Goal: Book appointment/travel/reservation

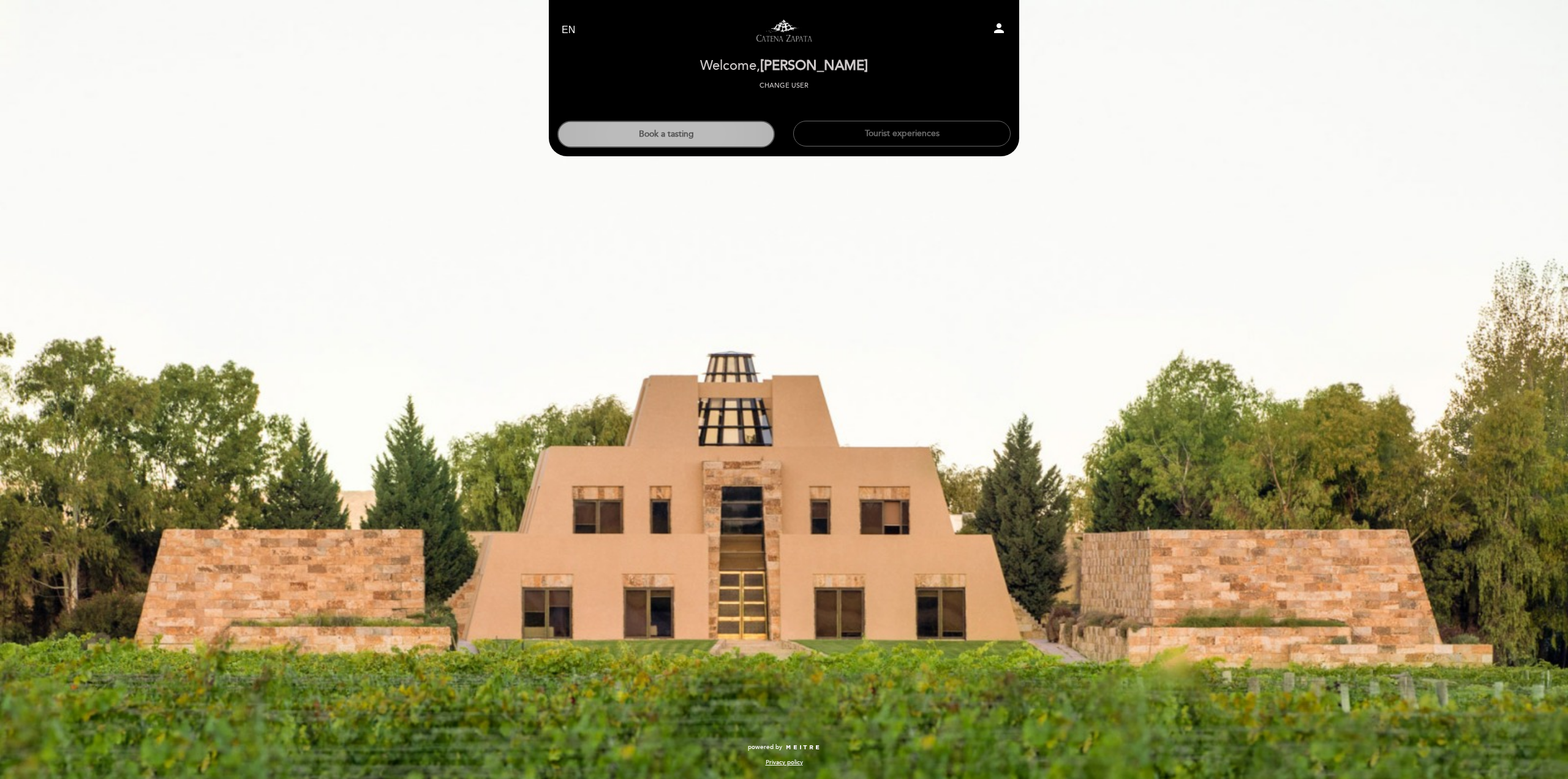
click at [675, 131] on button "Book a tasting" at bounding box center [666, 134] width 217 height 27
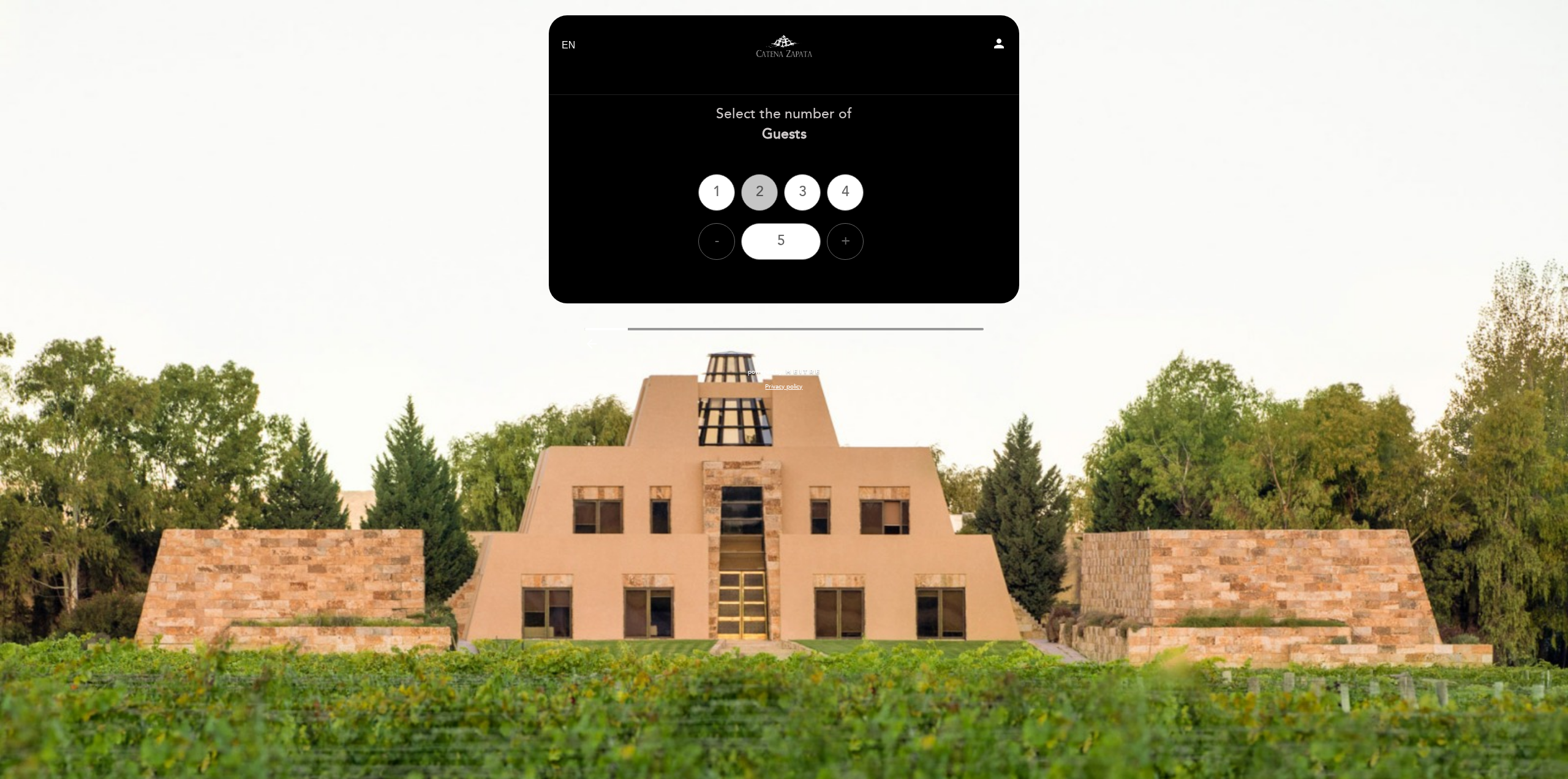
click at [758, 187] on div "2" at bounding box center [759, 192] width 37 height 37
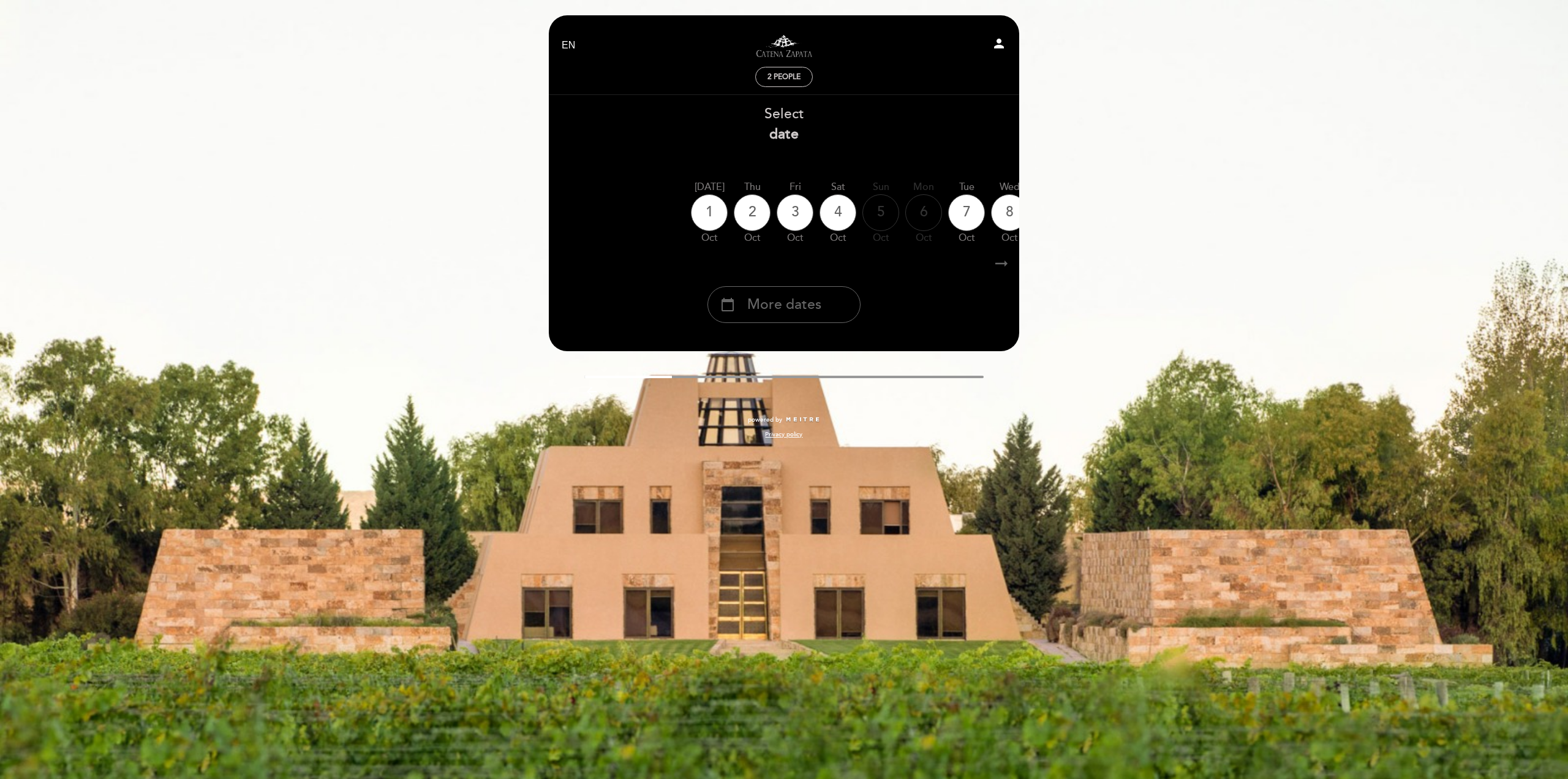
click at [1003, 266] on icon "arrow_right_alt" at bounding box center [1001, 264] width 19 height 26
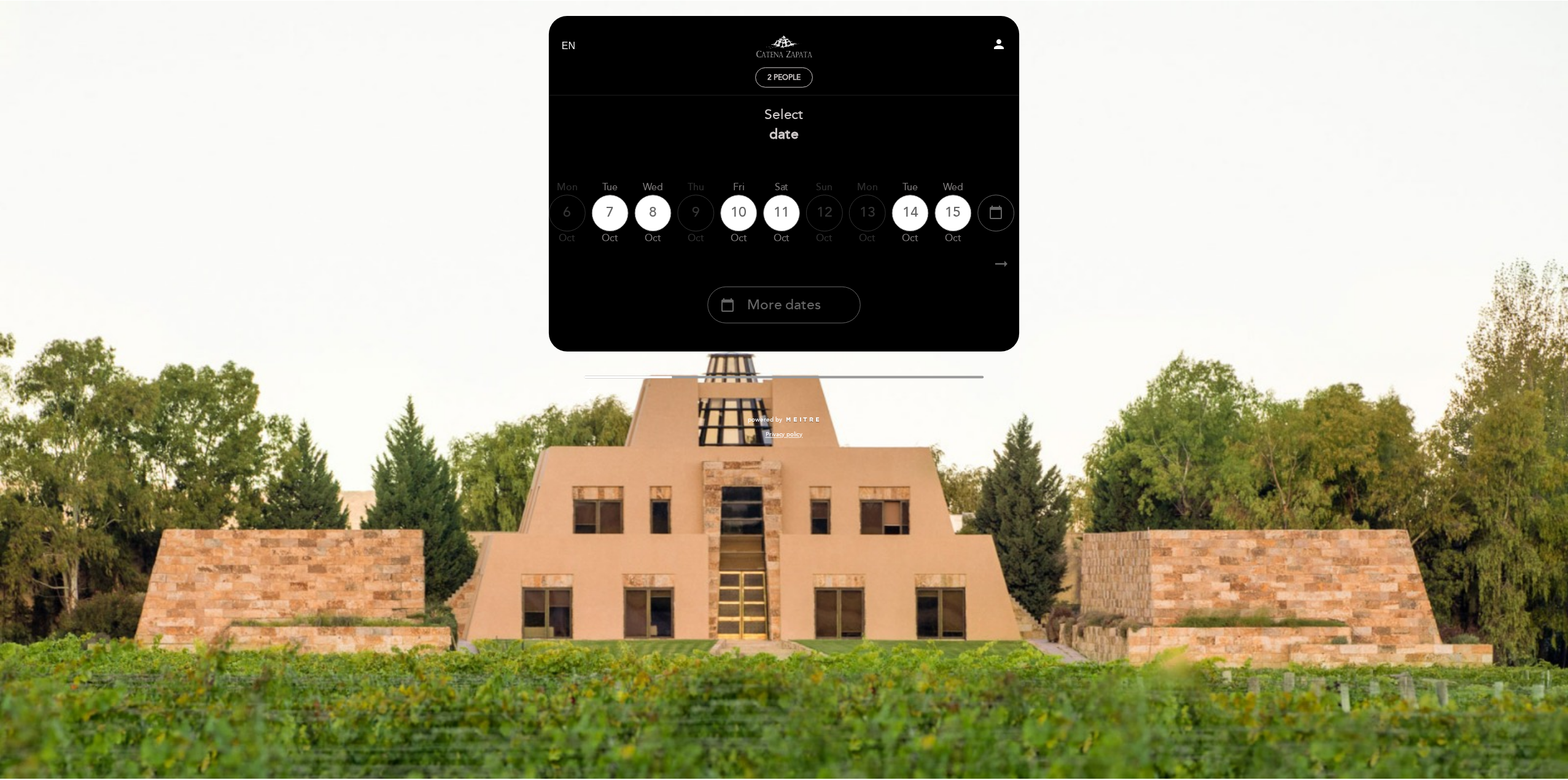
scroll to position [0, 358]
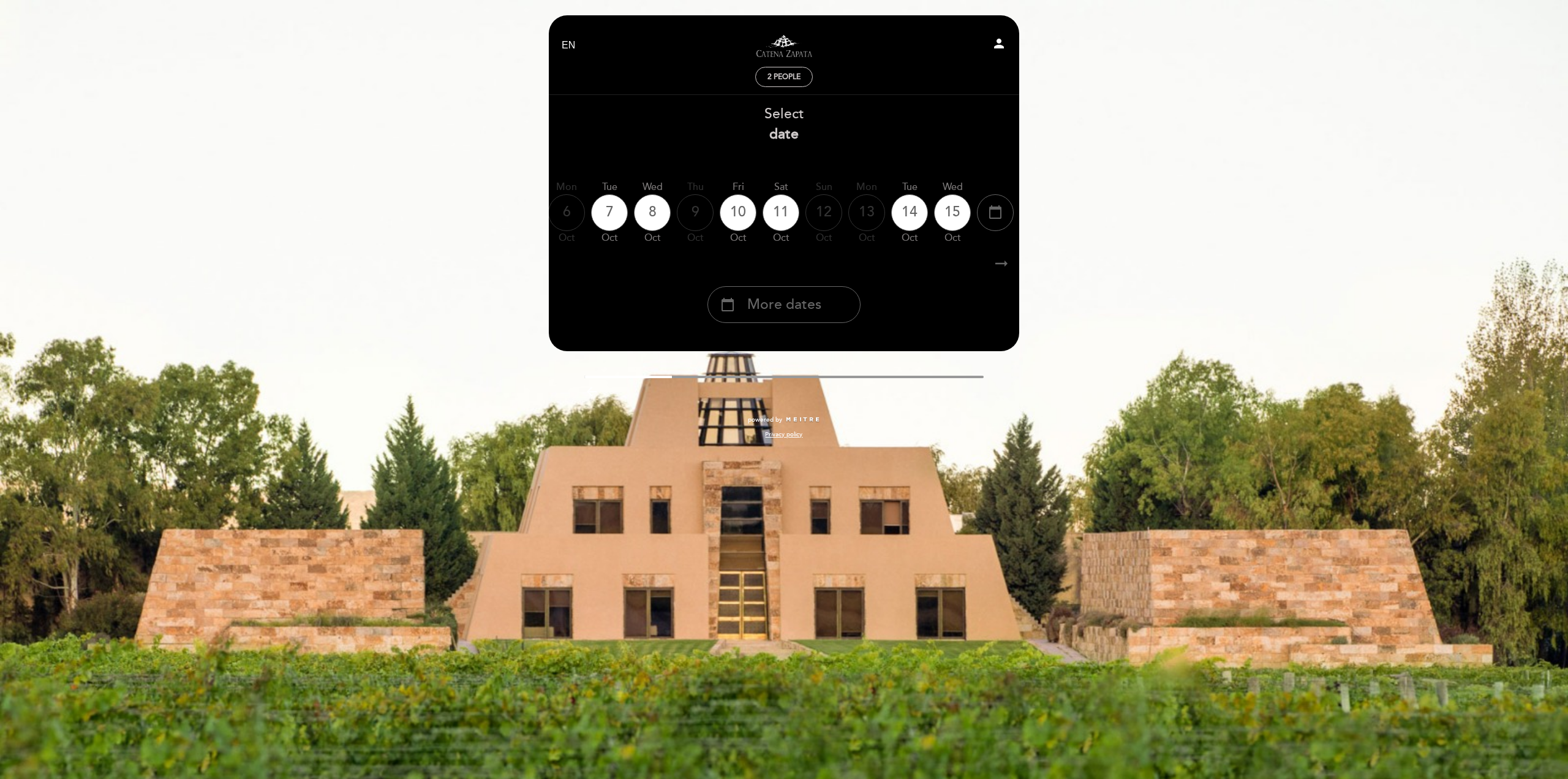
click at [1003, 266] on icon "arrow_right_alt" at bounding box center [1001, 264] width 19 height 26
click at [782, 117] on div "Select date" at bounding box center [784, 125] width 472 height 41
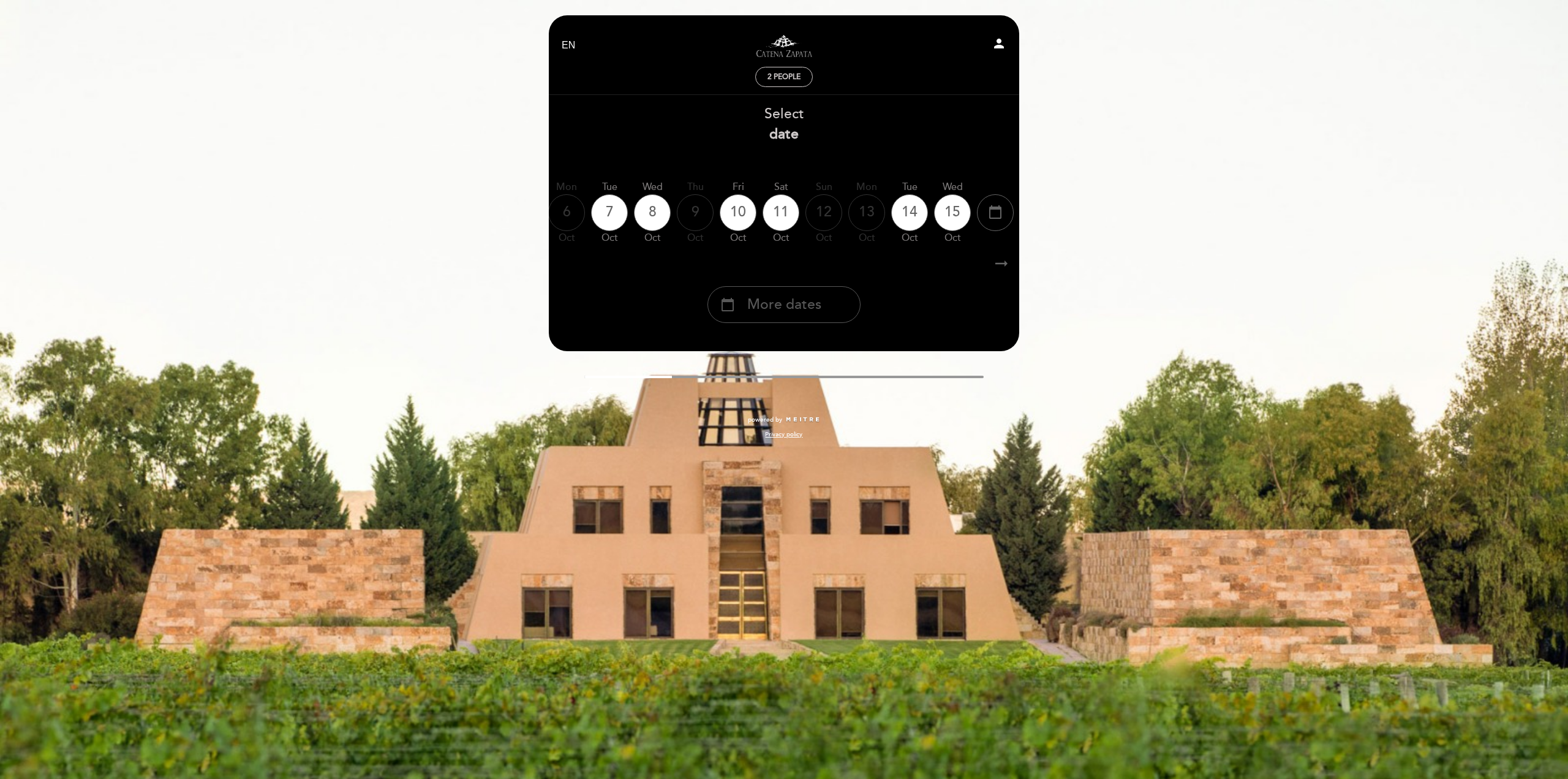
click at [789, 303] on span "More dates" at bounding box center [784, 305] width 74 height 20
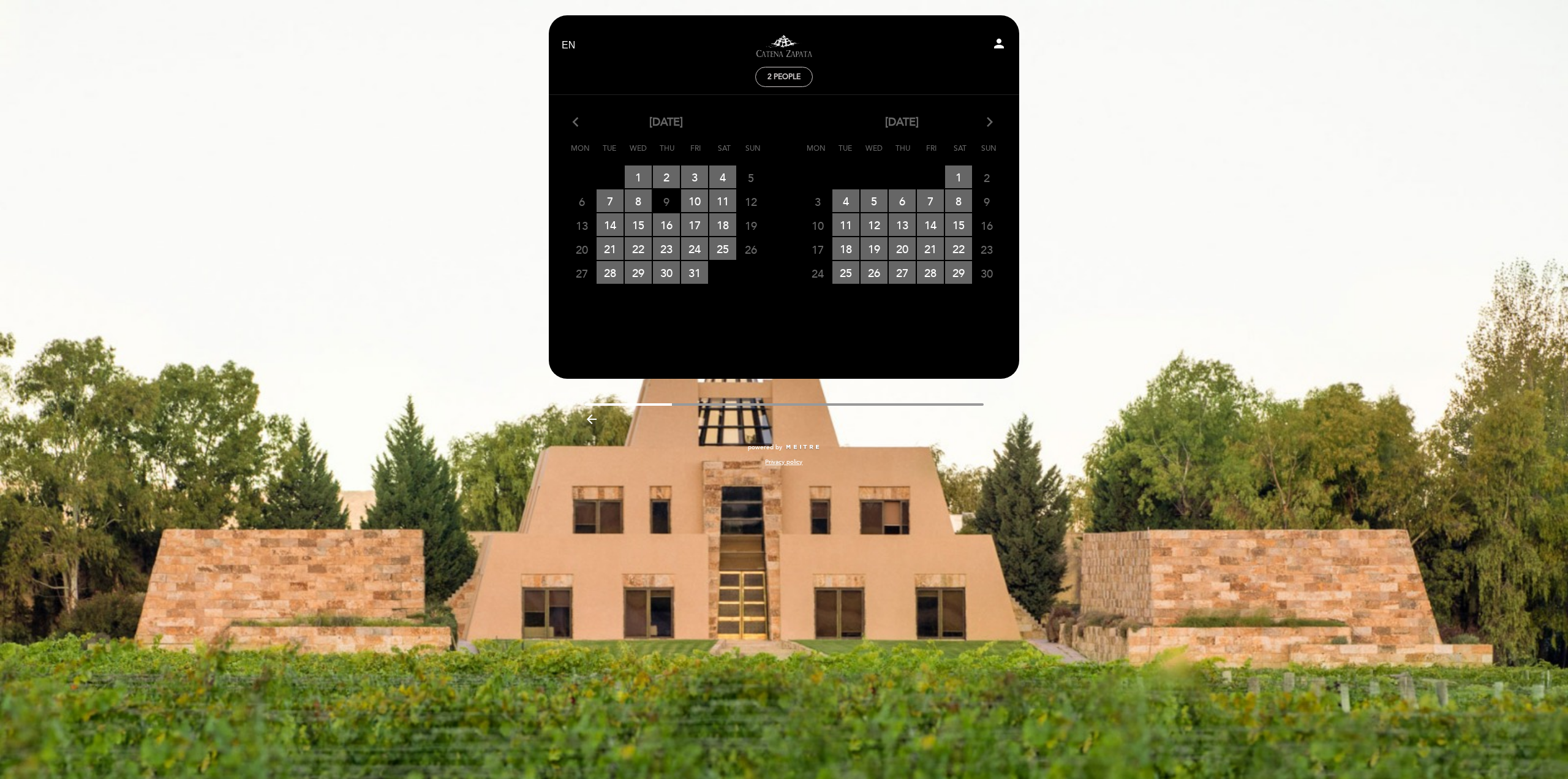
click at [989, 119] on icon "arrow_forward_ios" at bounding box center [990, 122] width 11 height 16
click at [849, 296] on span "30 RESERVATIONS AVAILABLE" at bounding box center [846, 296] width 27 height 23
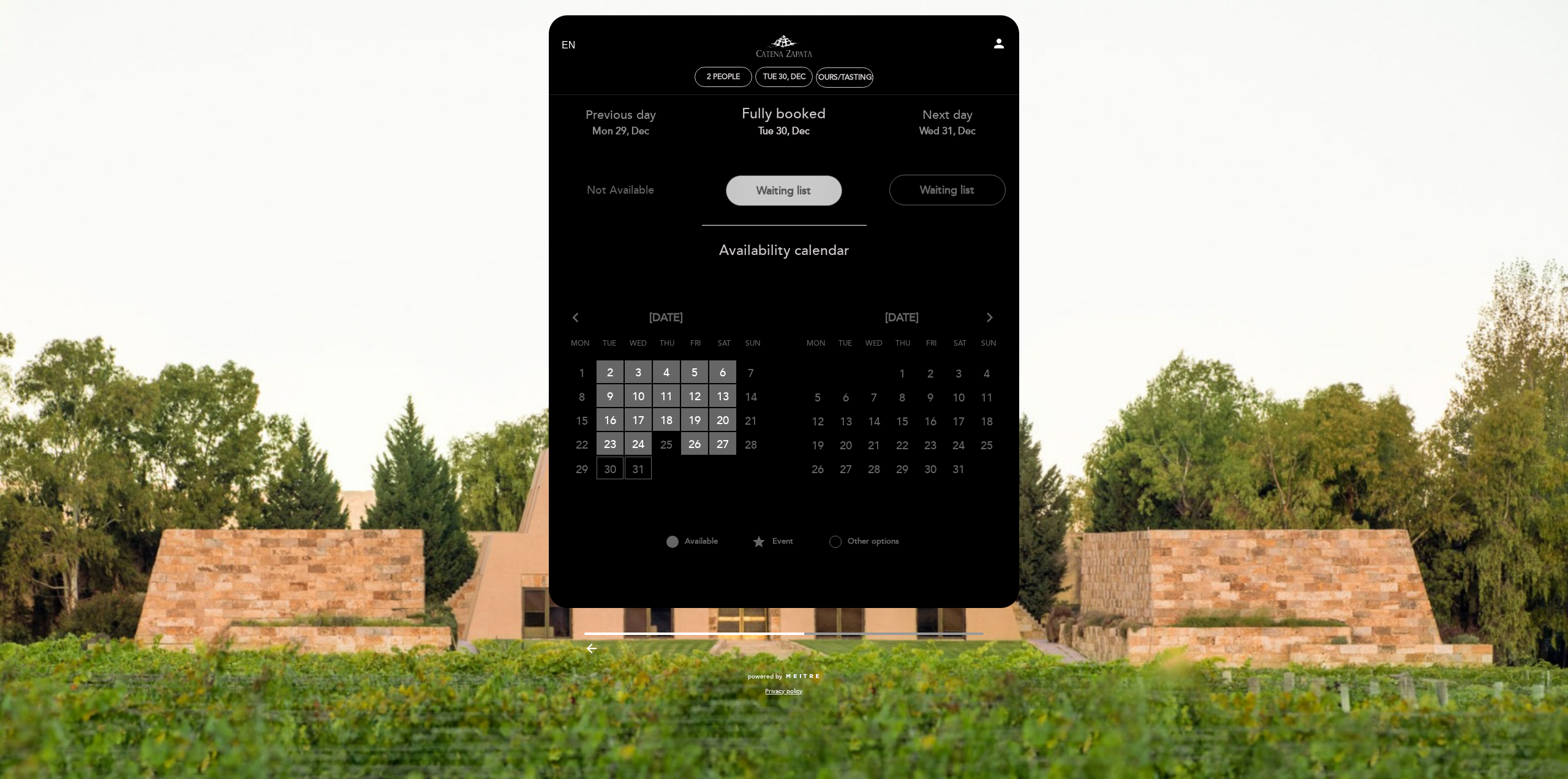
click at [811, 189] on button "Waiting list" at bounding box center [783, 190] width 116 height 30
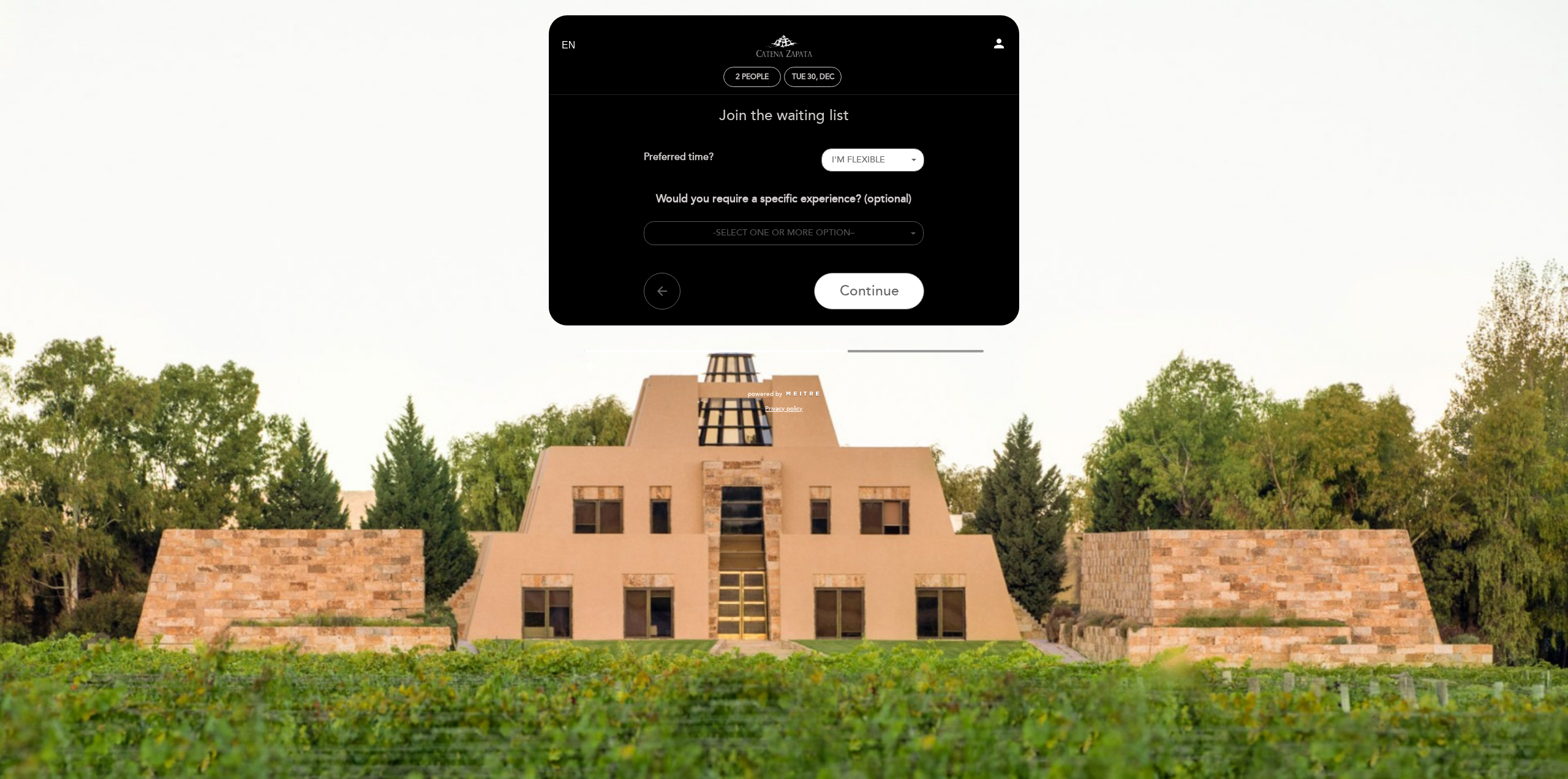
click at [746, 228] on span "SELECT ONE OR MORE OPTION" at bounding box center [783, 232] width 134 height 10
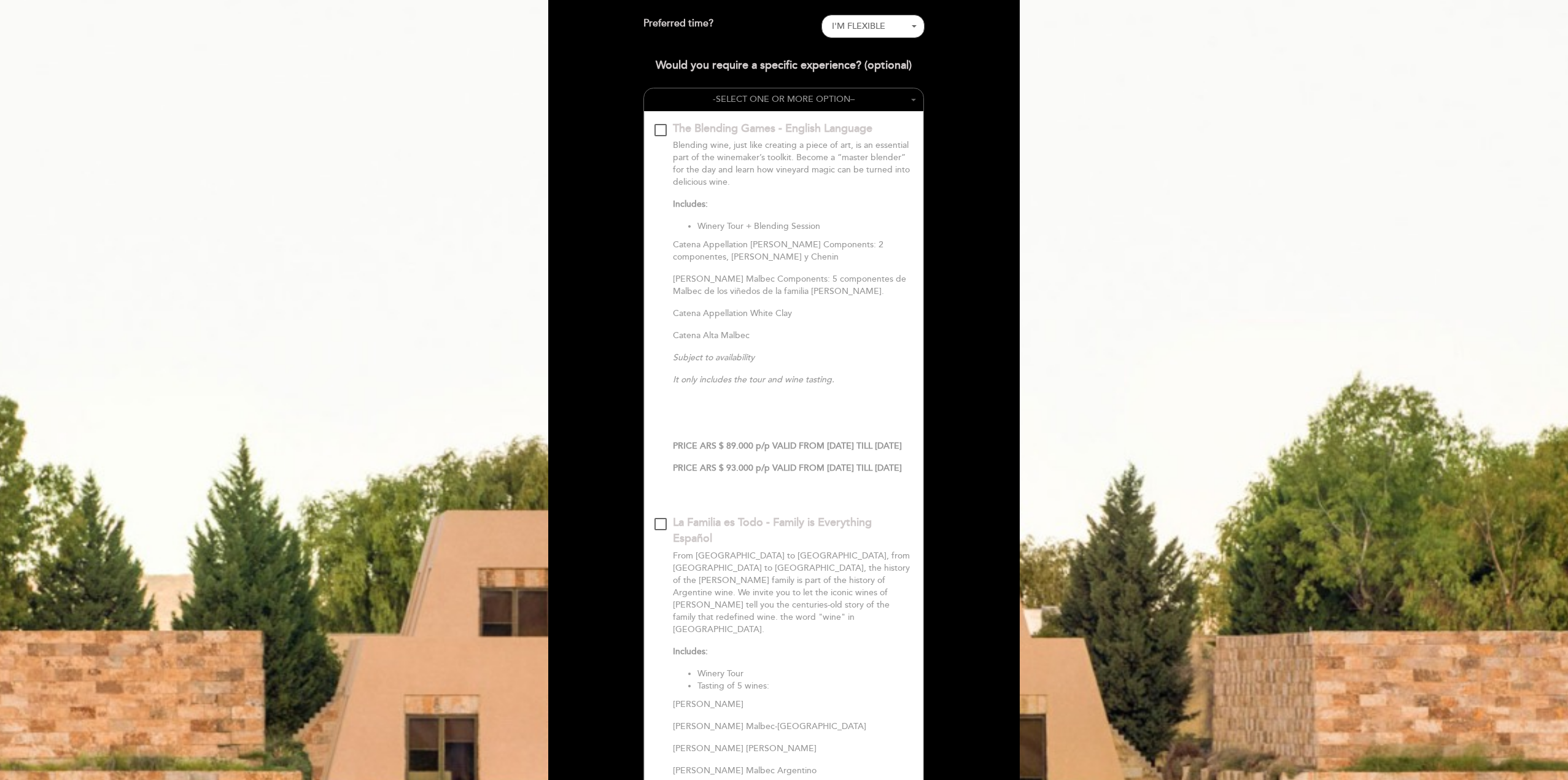
scroll to position [87, 0]
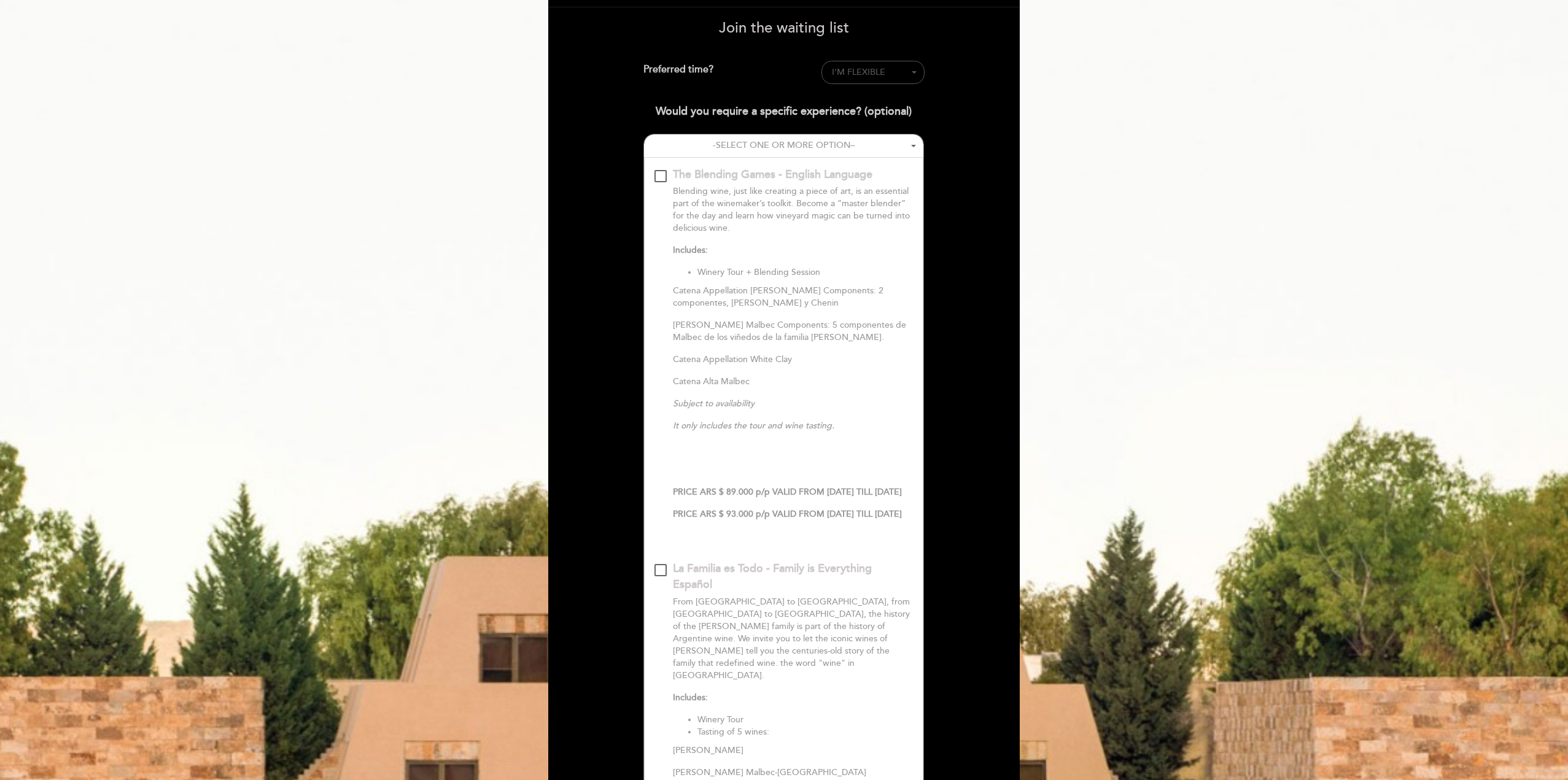
click at [917, 70] on button "I'M FLEXIBLE - Select -" at bounding box center [873, 73] width 103 height 23
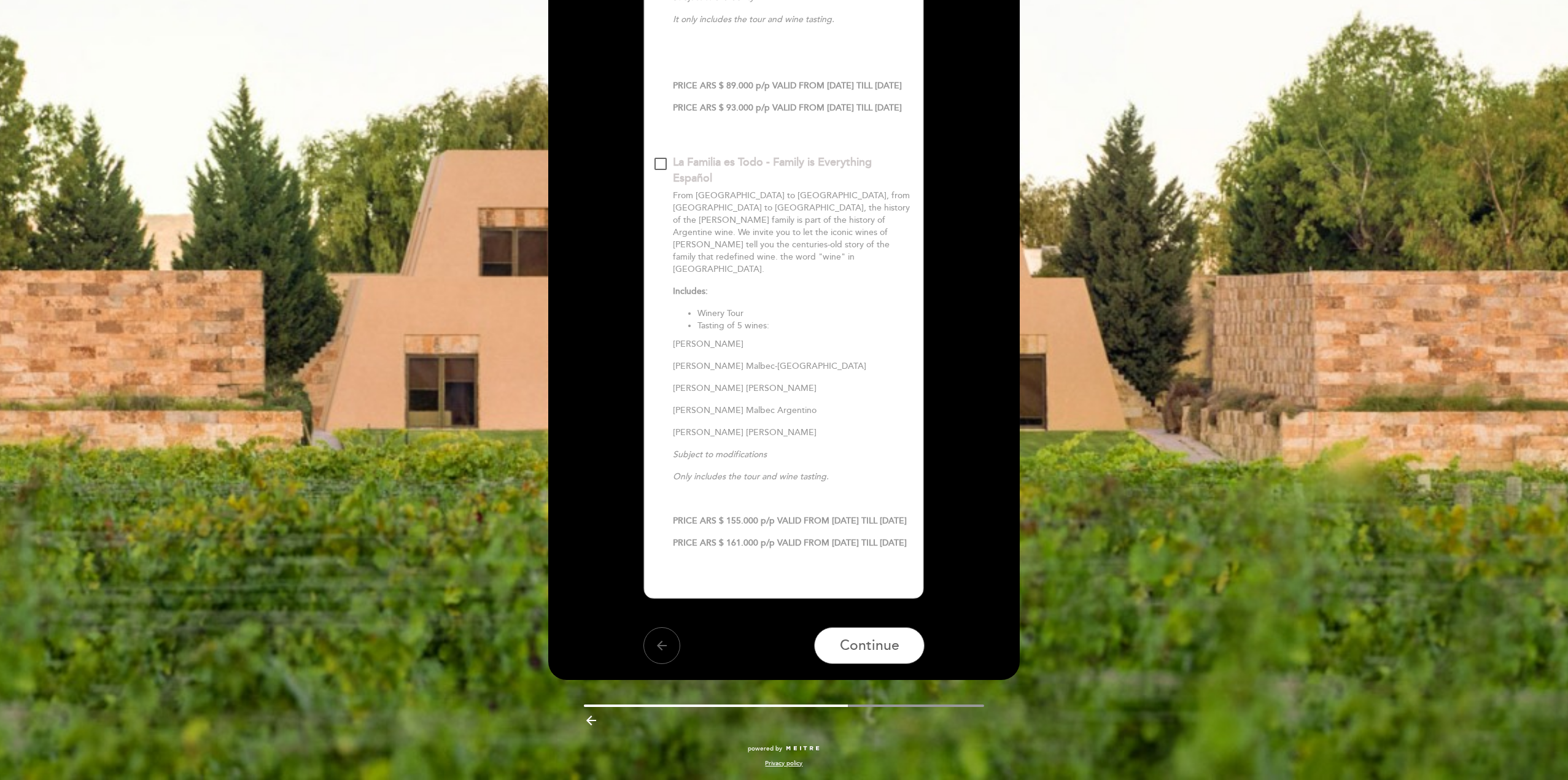
scroll to position [517, 0]
click at [866, 646] on span "Continue" at bounding box center [869, 646] width 59 height 17
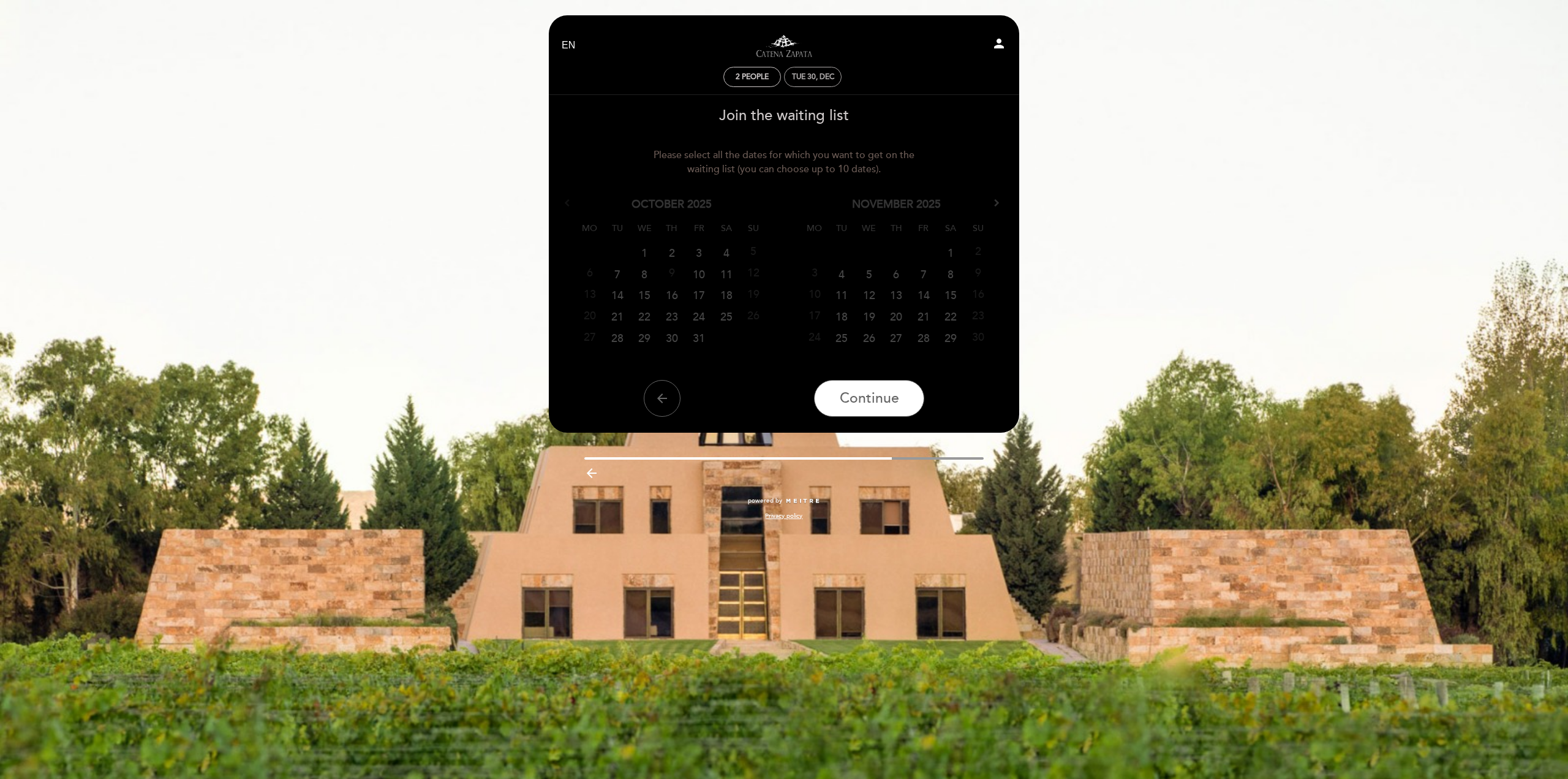
click at [814, 79] on div "Tue 30, Dec" at bounding box center [813, 77] width 42 height 9
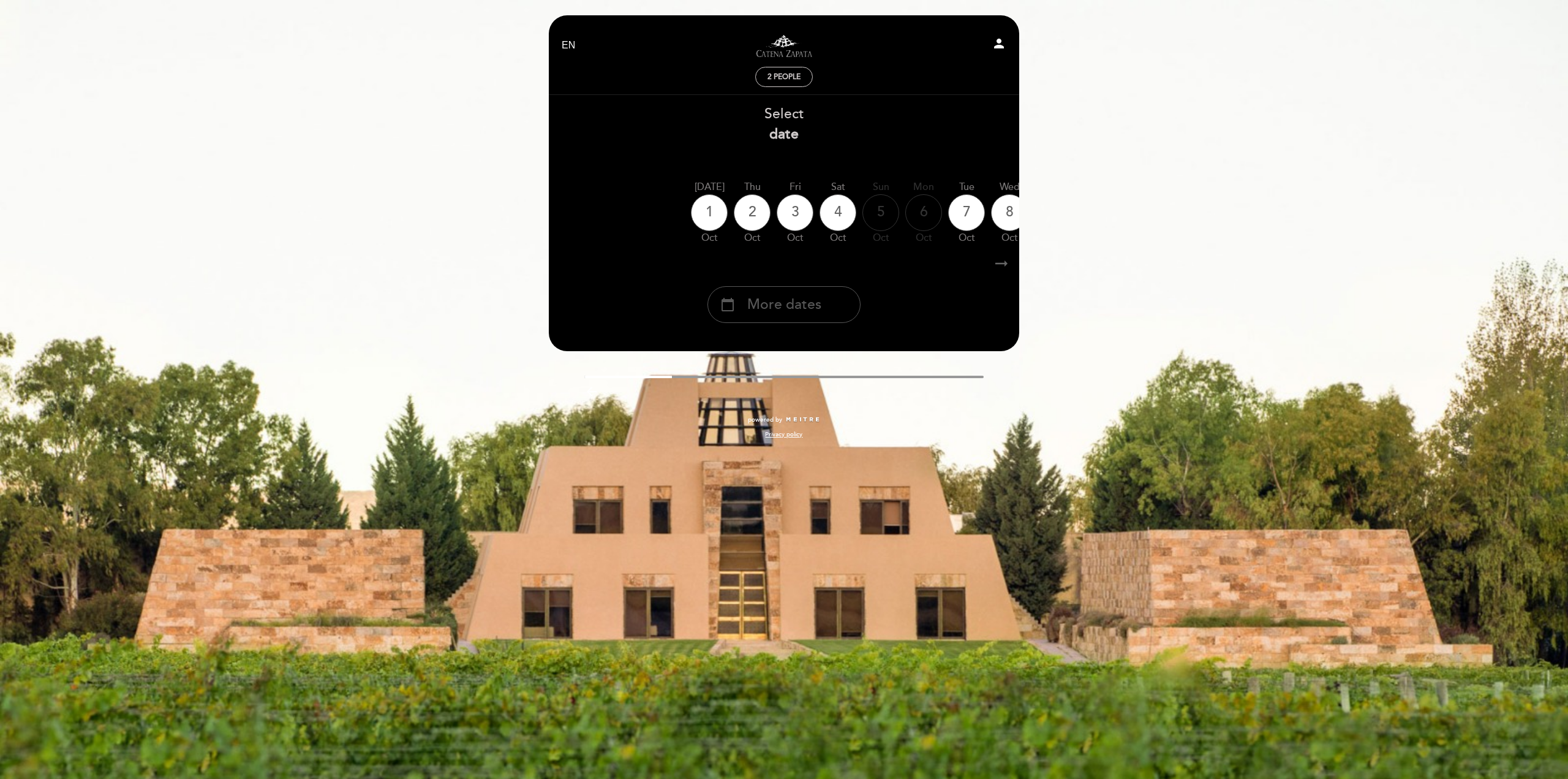
click at [779, 307] on span "More dates" at bounding box center [784, 305] width 74 height 20
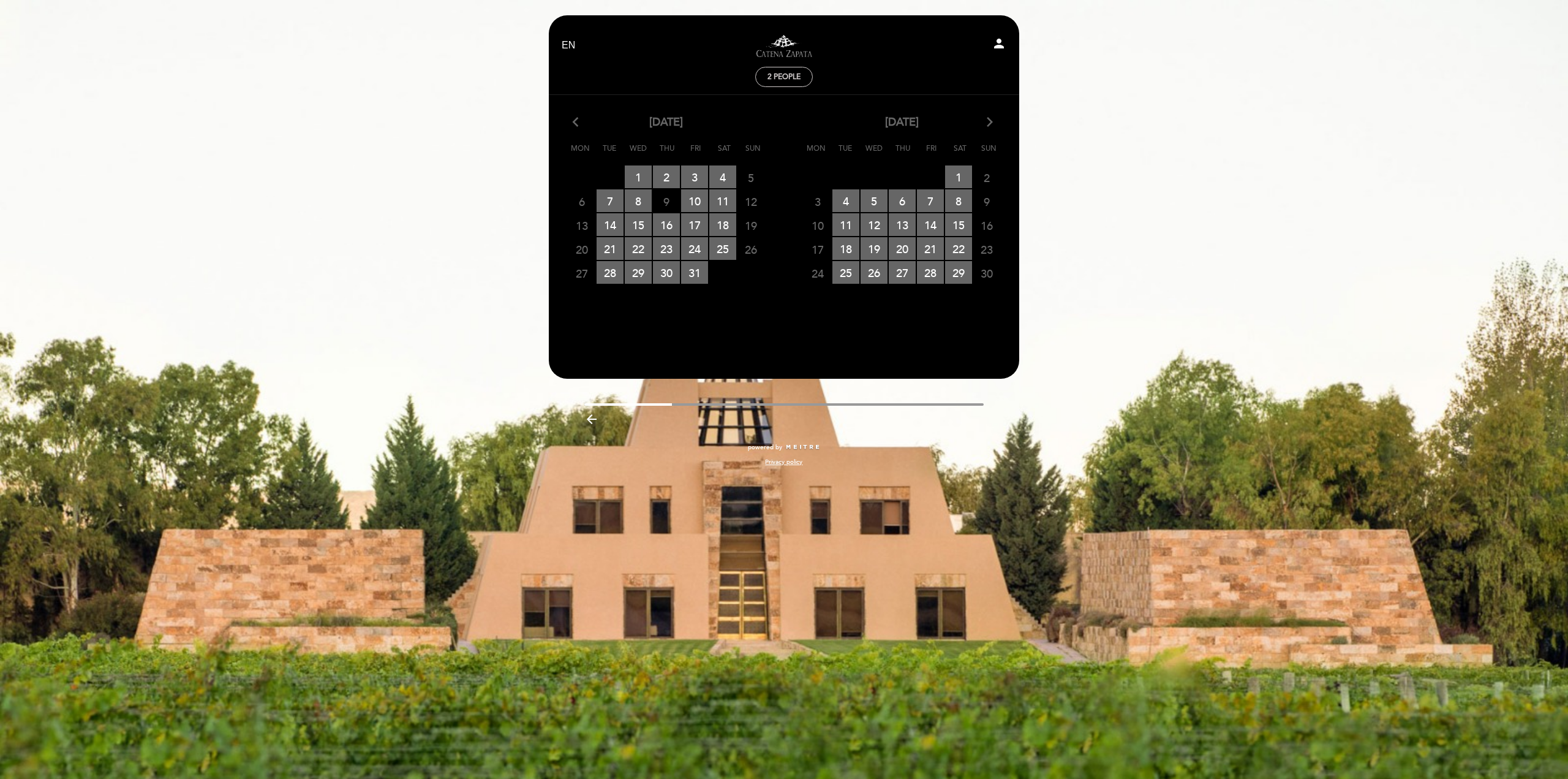
click at [983, 119] on div "[DATE] arrow_forward_ios" at bounding box center [902, 122] width 236 height 16
click at [987, 119] on icon "arrow_forward_ios" at bounding box center [990, 122] width 11 height 16
click at [875, 298] on span "31 RESERVATIONS AVAILABLE" at bounding box center [874, 296] width 27 height 23
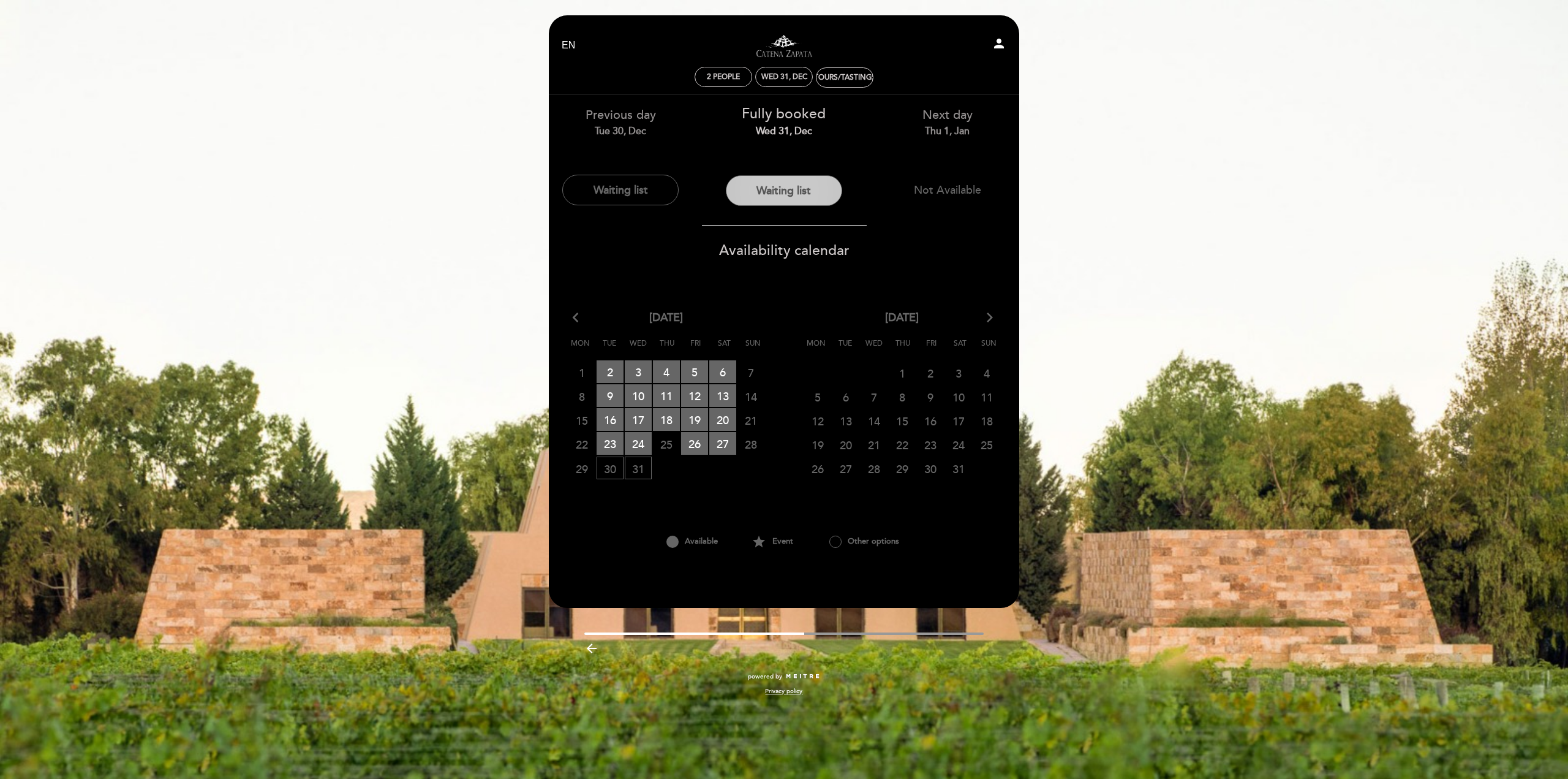
click at [775, 197] on button "Waiting list" at bounding box center [783, 190] width 116 height 30
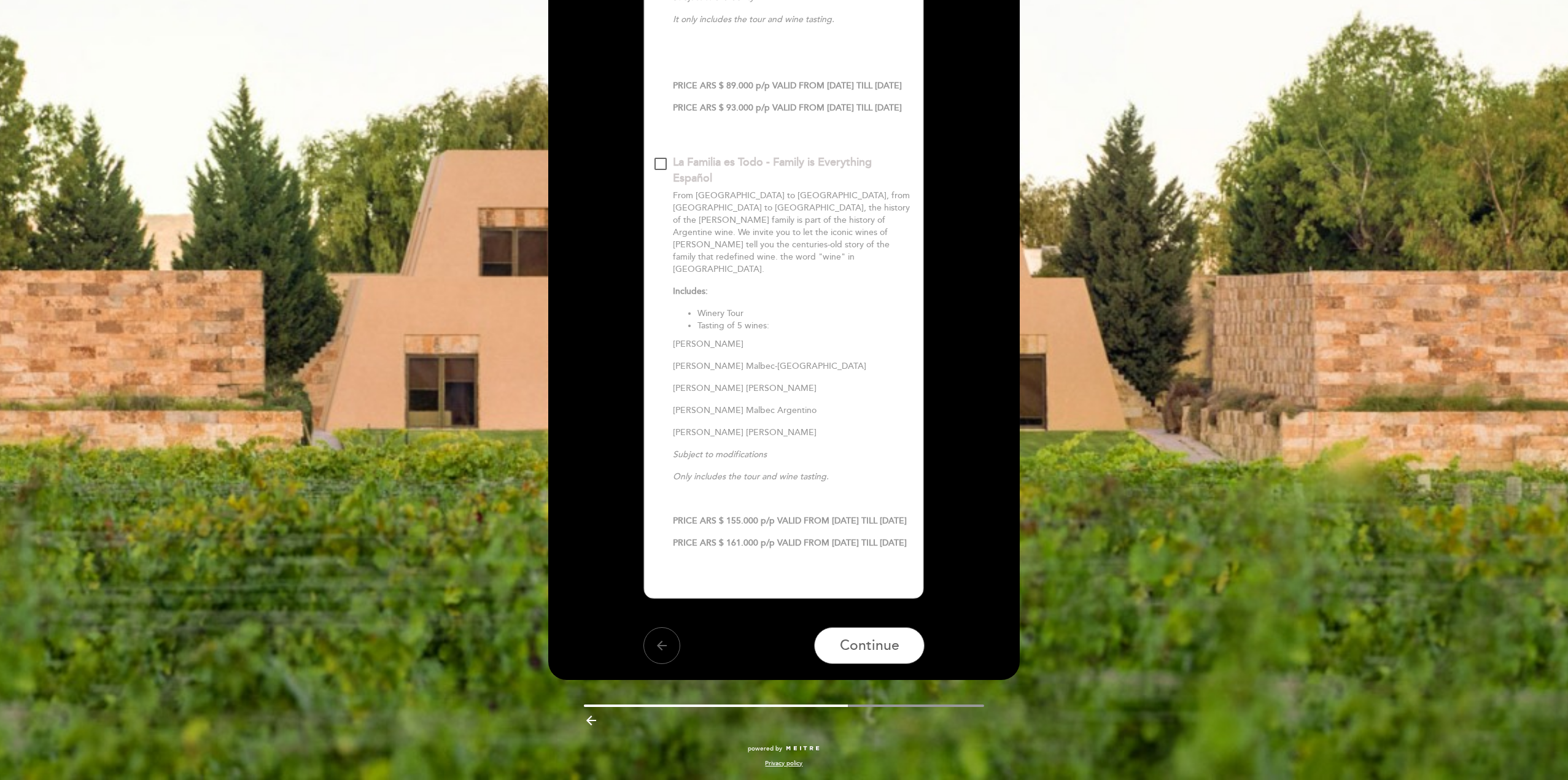
scroll to position [517, 0]
click at [862, 643] on span "Continue" at bounding box center [869, 646] width 59 height 17
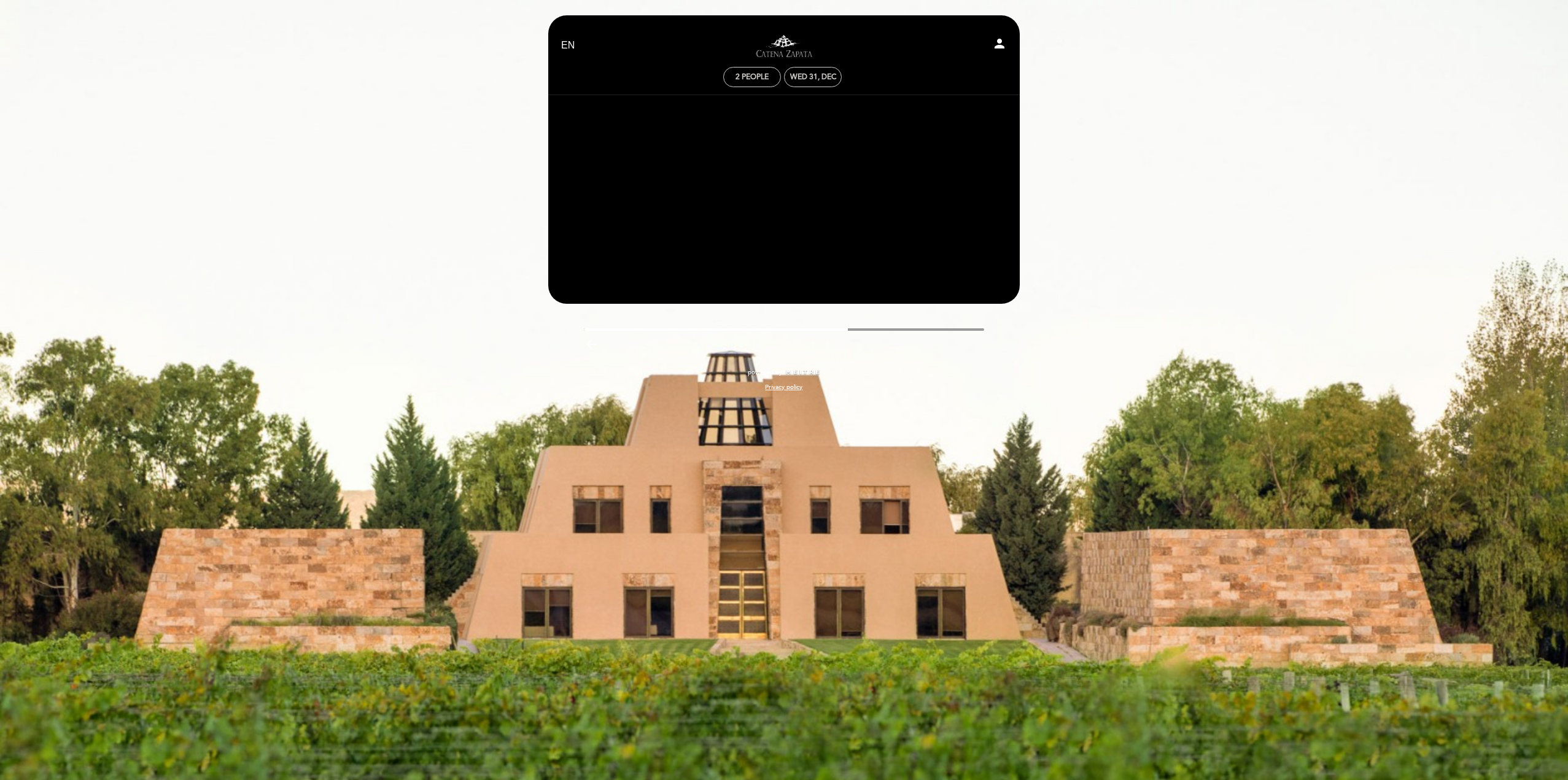
scroll to position [0, 0]
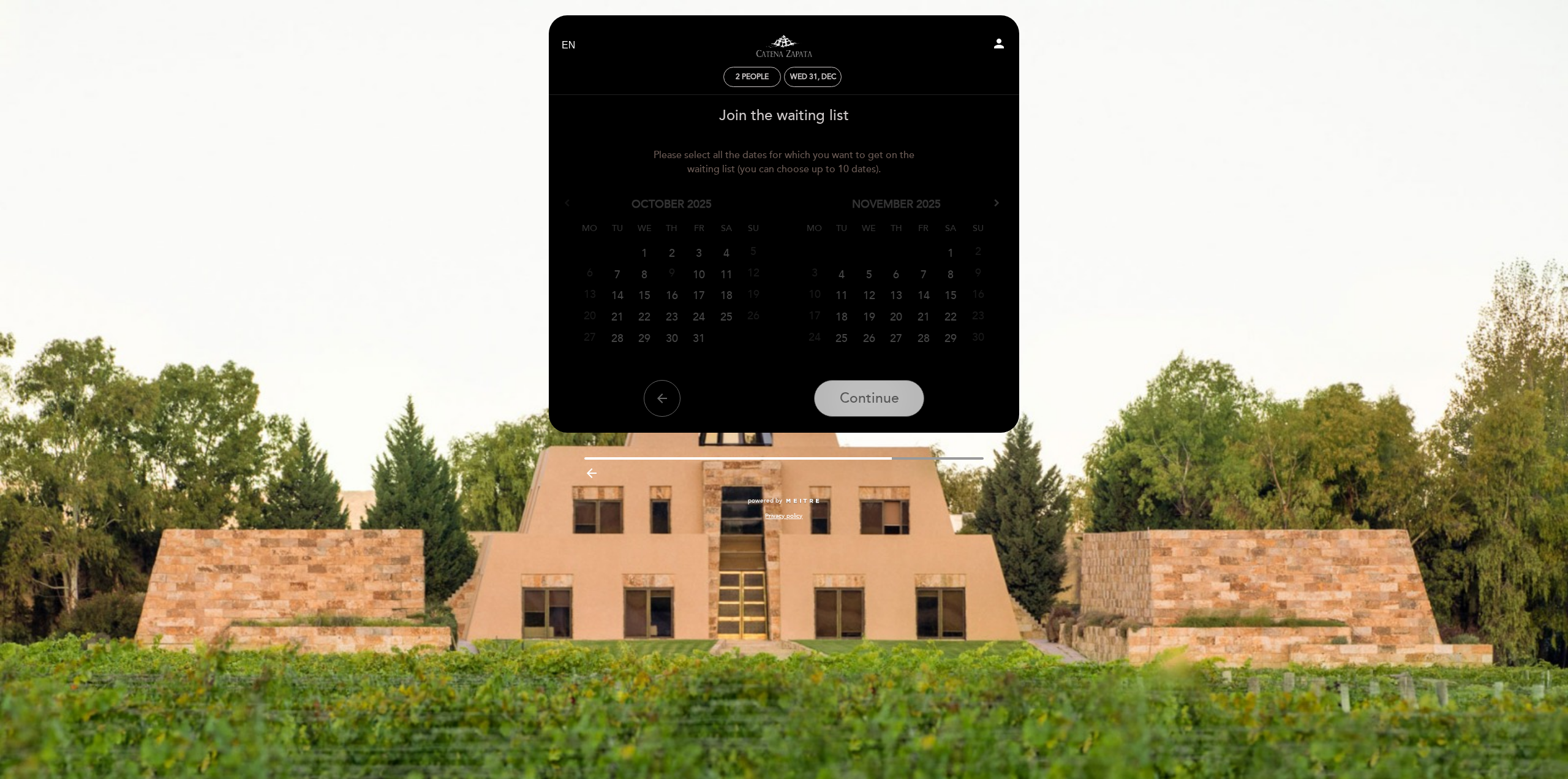
click at [865, 397] on span "Continue" at bounding box center [870, 398] width 59 height 17
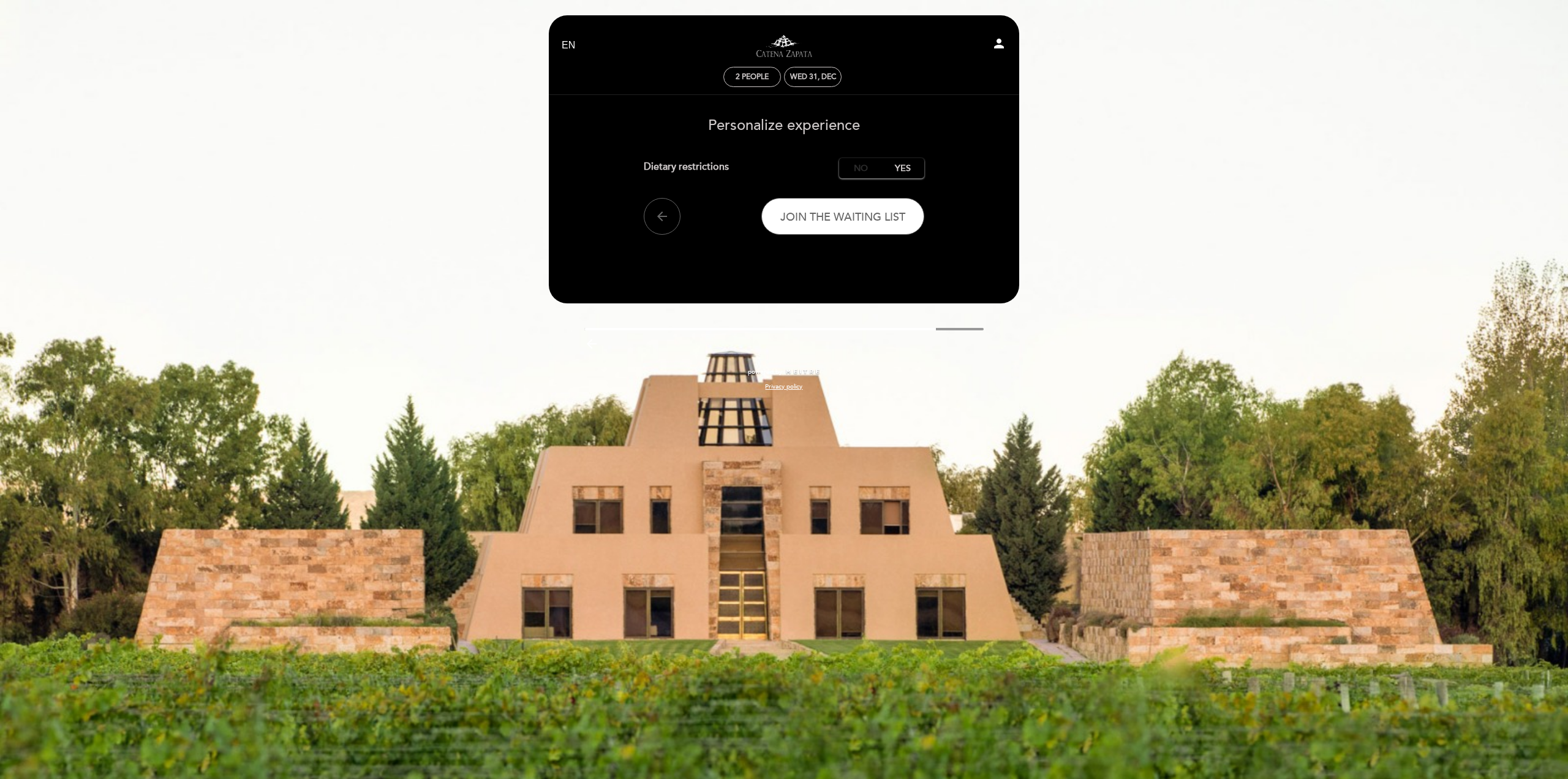
click at [863, 166] on label "No" at bounding box center [860, 168] width 43 height 20
click at [839, 220] on span "Join the waiting list" at bounding box center [842, 217] width 125 height 13
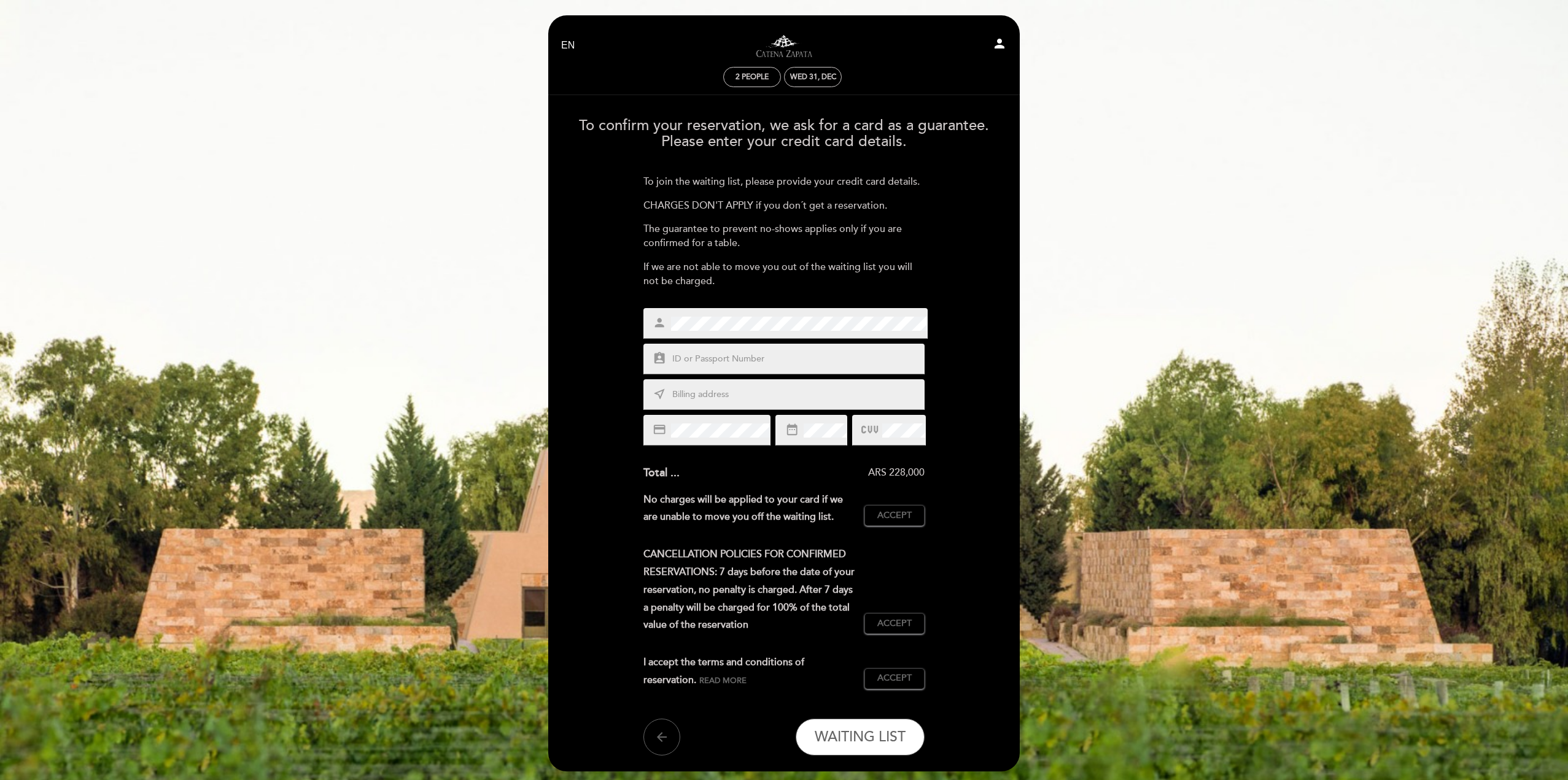
click at [702, 358] on input "text" at bounding box center [798, 360] width 255 height 14
click at [652, 736] on button "arrow_back" at bounding box center [661, 736] width 37 height 37
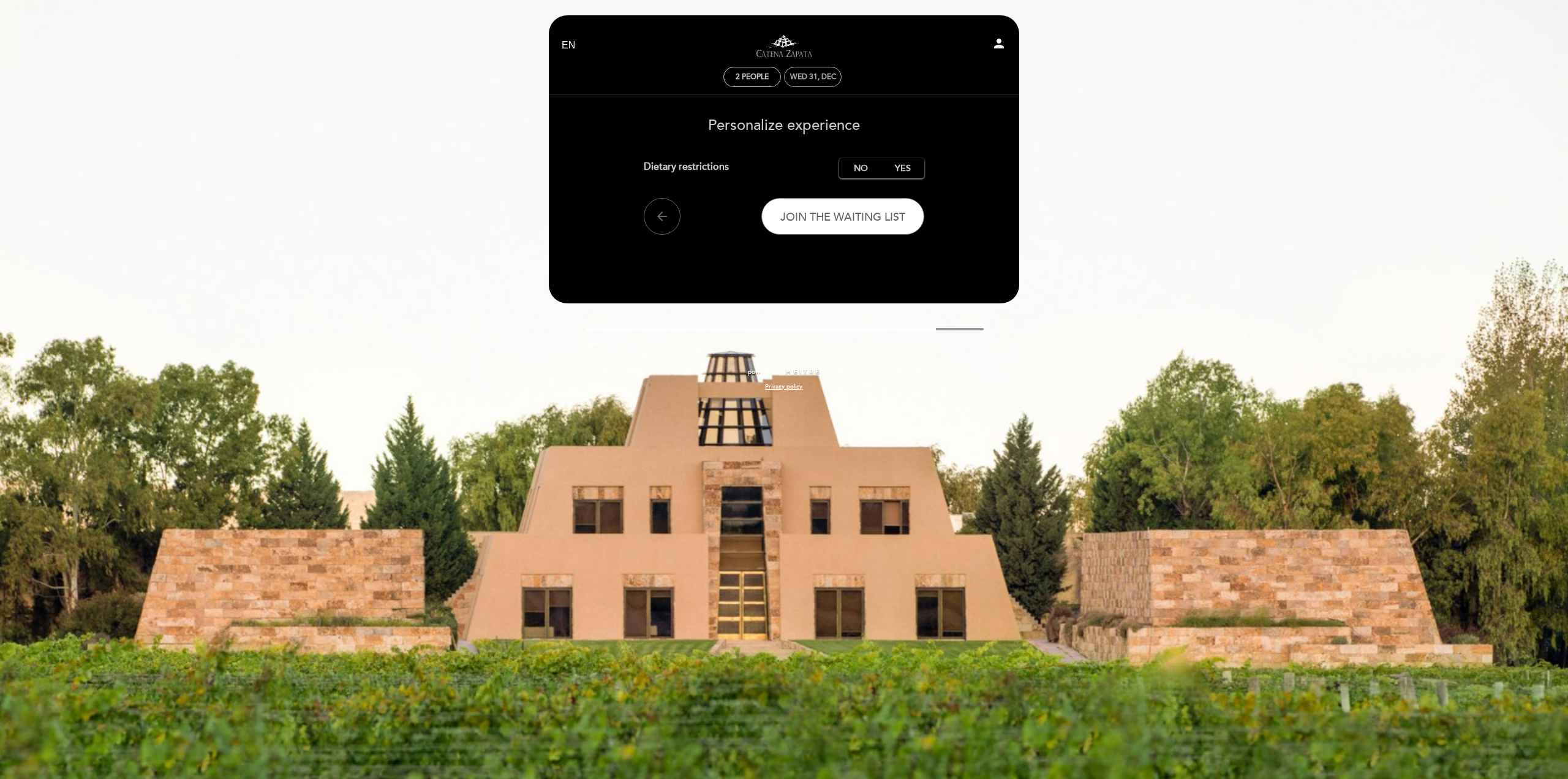
click at [817, 73] on div "Wed 31, Dec" at bounding box center [813, 77] width 46 height 9
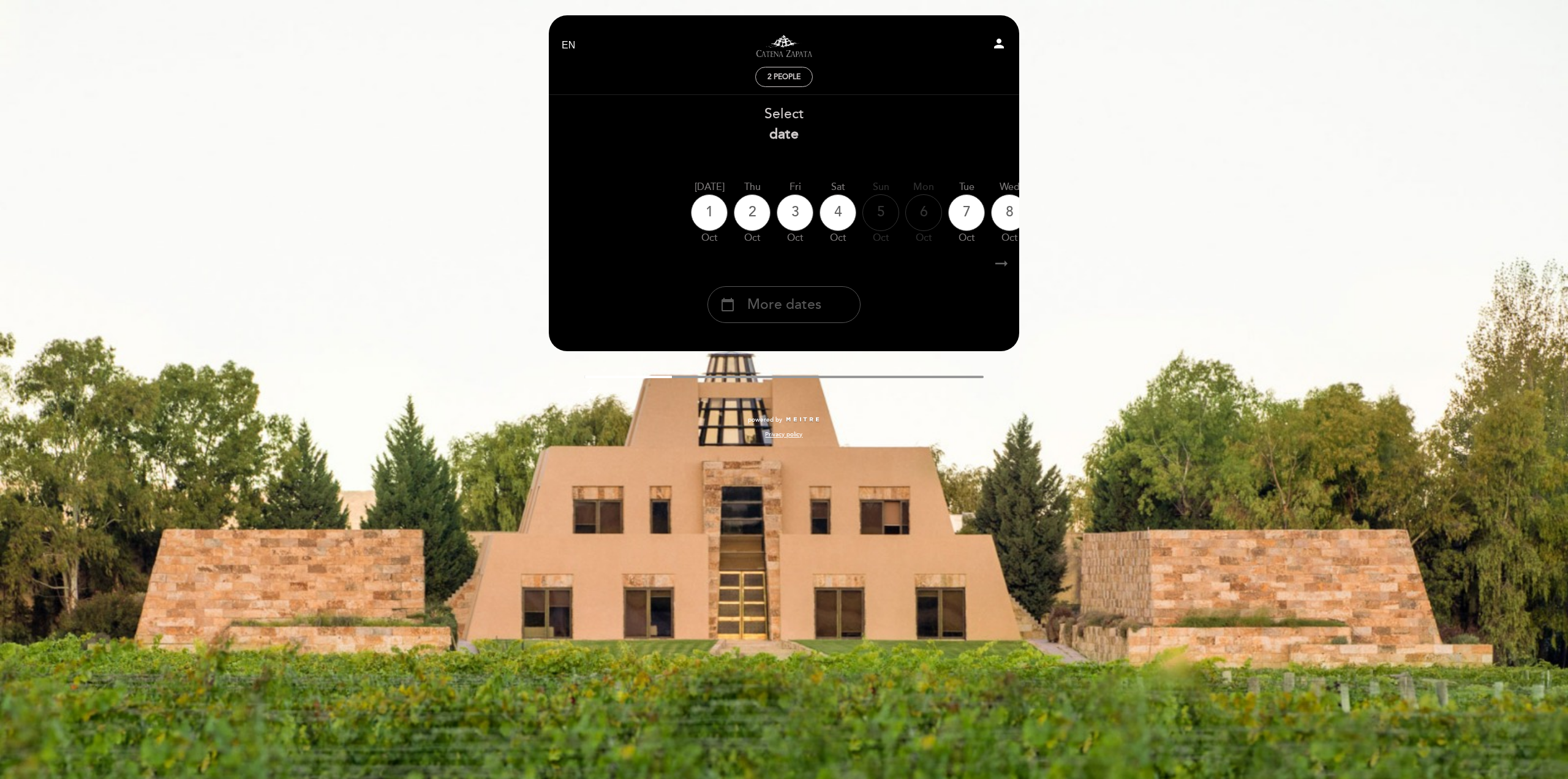
click at [794, 300] on span "More dates" at bounding box center [784, 305] width 74 height 20
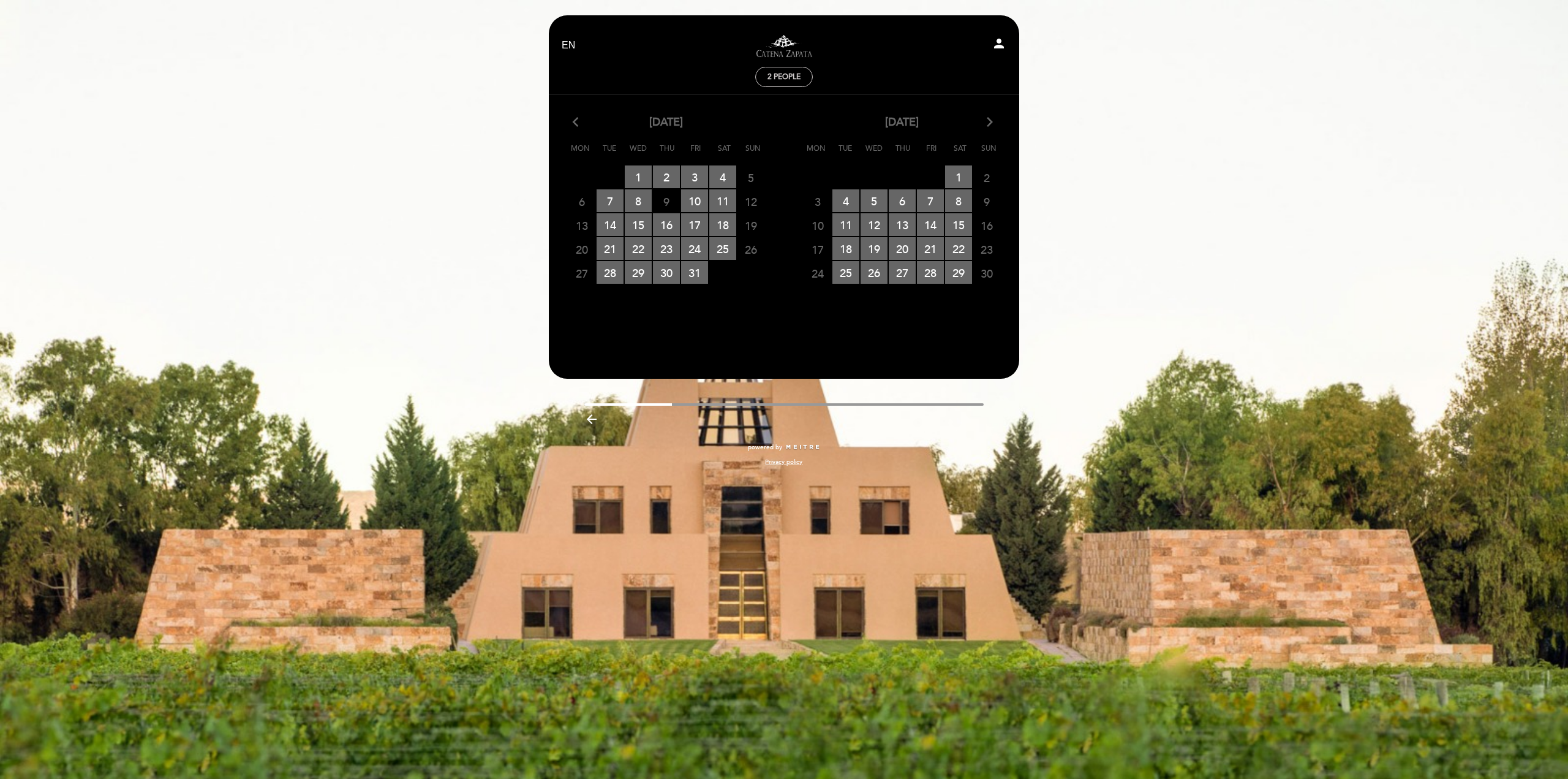
click at [993, 122] on icon "arrow_forward_ios" at bounding box center [990, 122] width 11 height 16
click at [848, 295] on span "30 RESERVATIONS AVAILABLE" at bounding box center [846, 296] width 27 height 23
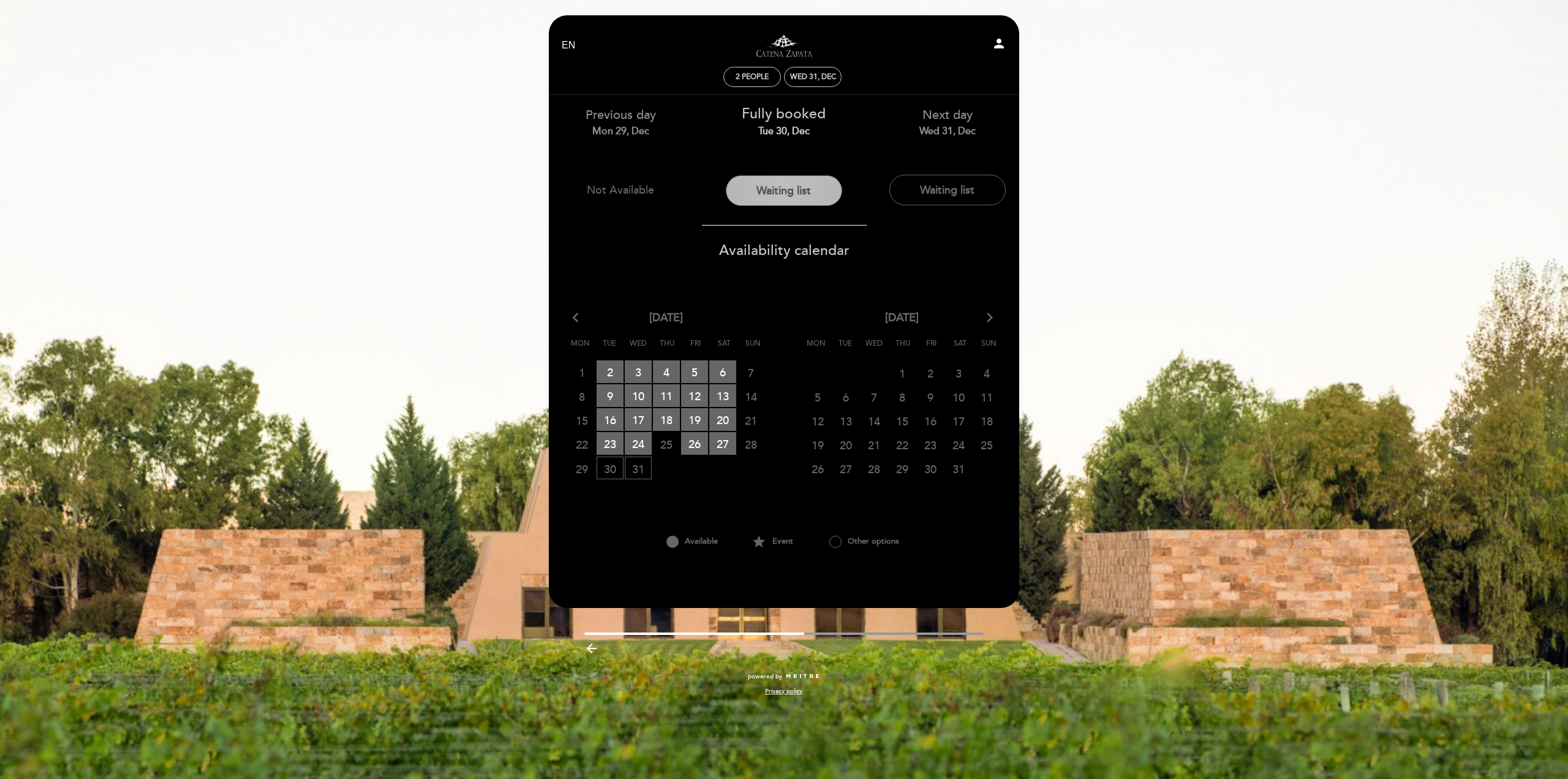
click at [777, 198] on button "Waiting list" at bounding box center [783, 190] width 116 height 30
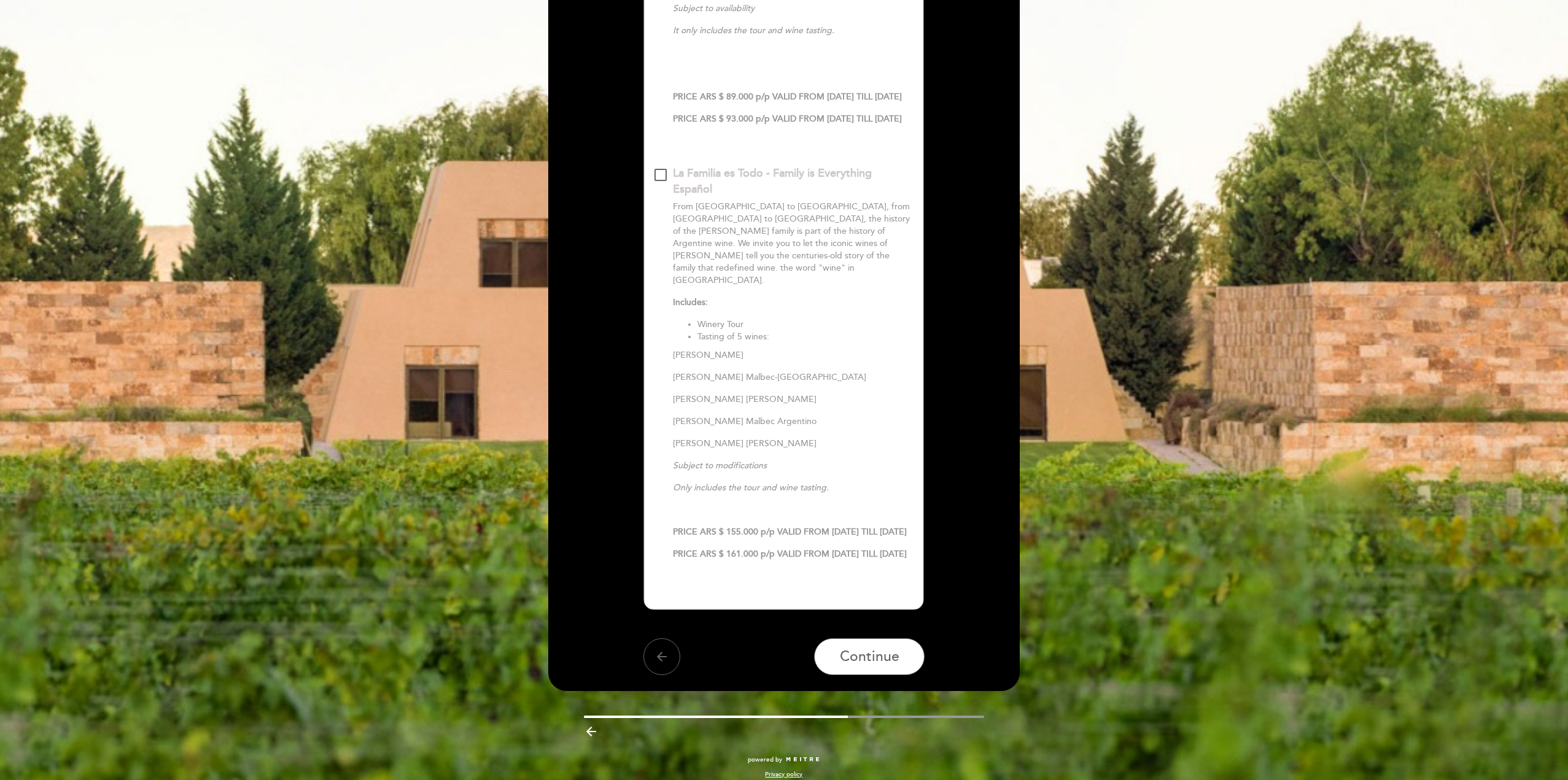
scroll to position [491, 0]
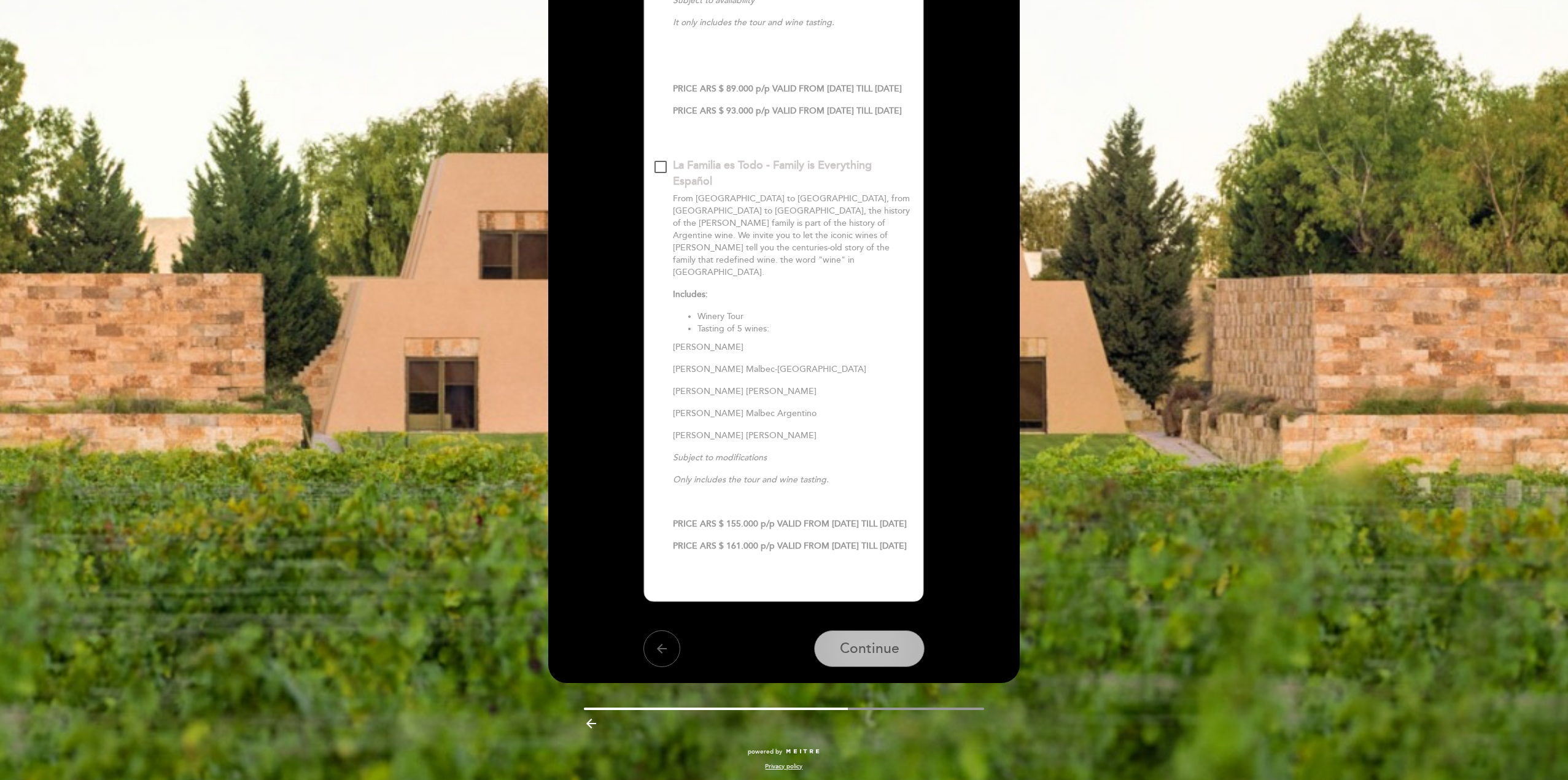
click at [885, 658] on span "Continue" at bounding box center [869, 649] width 59 height 17
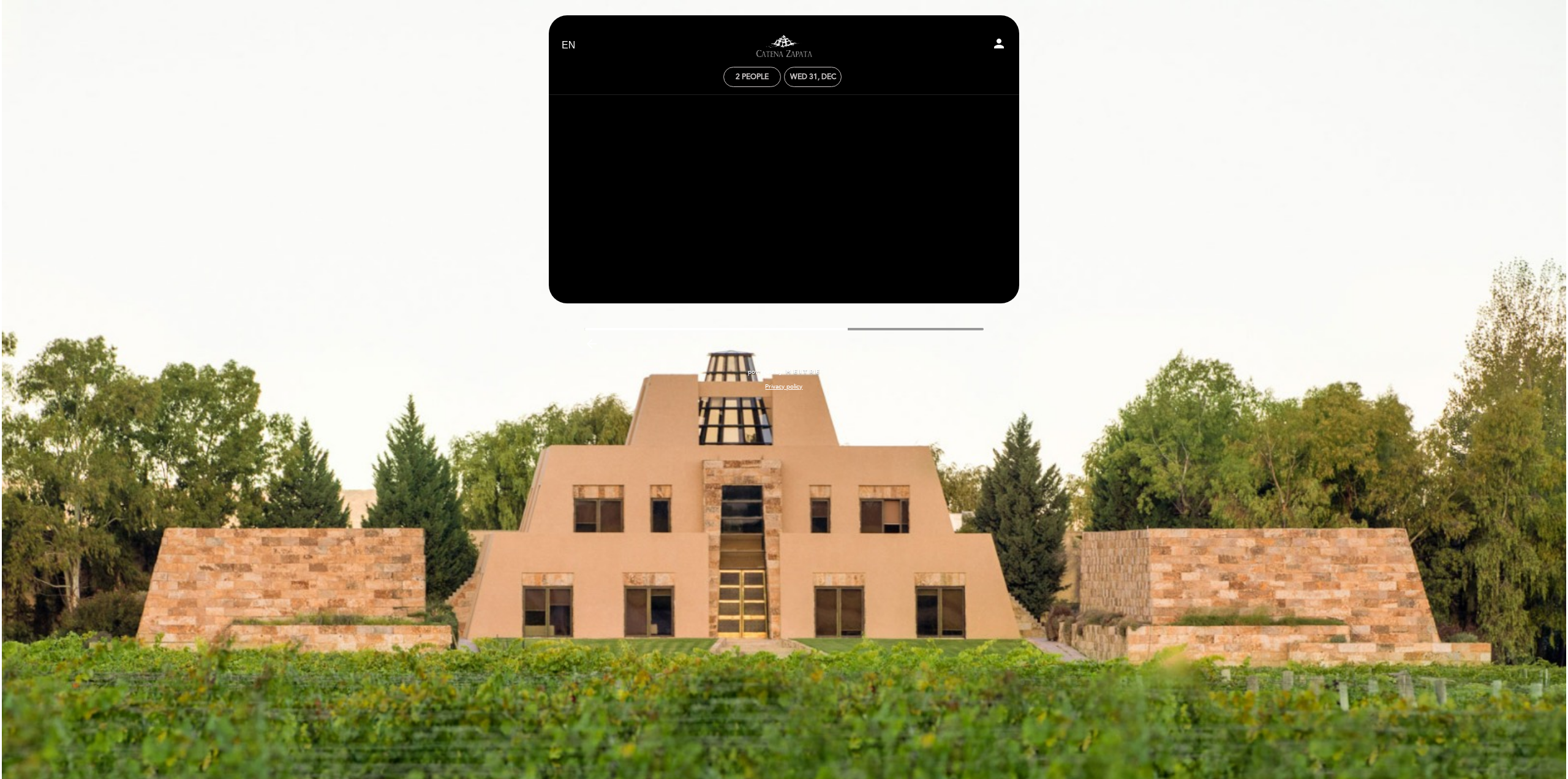
scroll to position [0, 0]
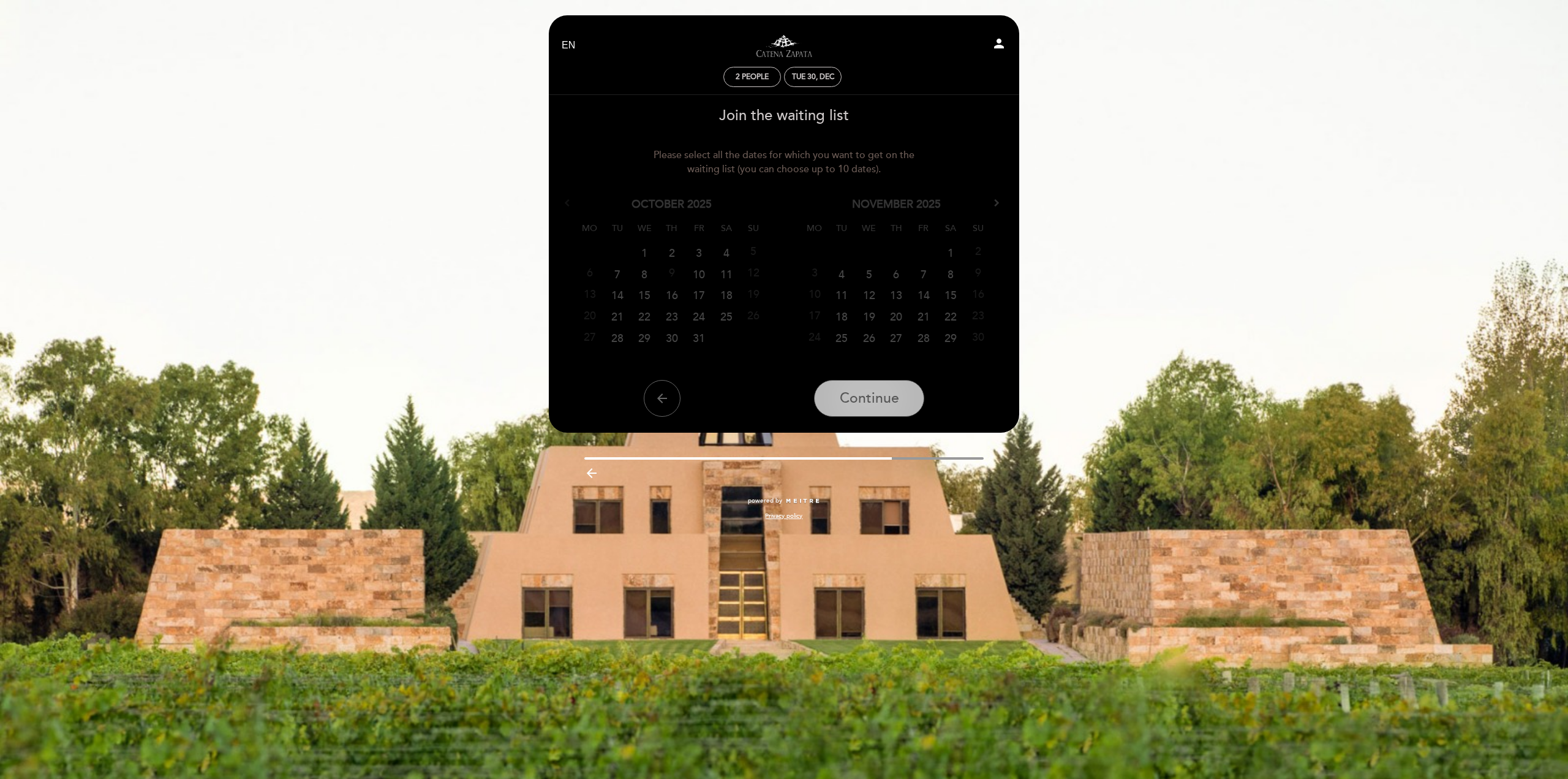
click at [888, 405] on span "Continue" at bounding box center [870, 398] width 59 height 17
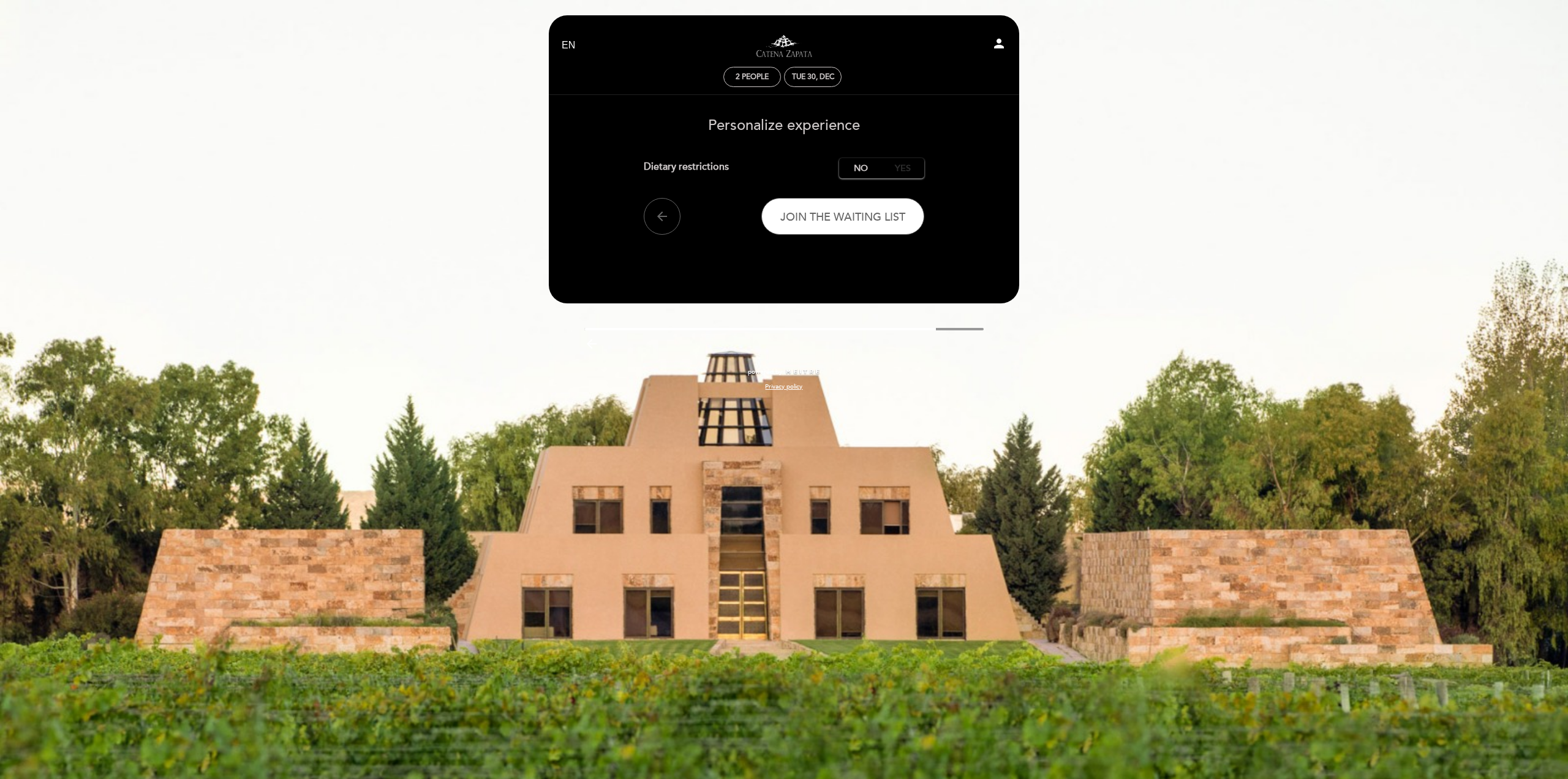
click at [911, 167] on label "Yes" at bounding box center [902, 168] width 43 height 20
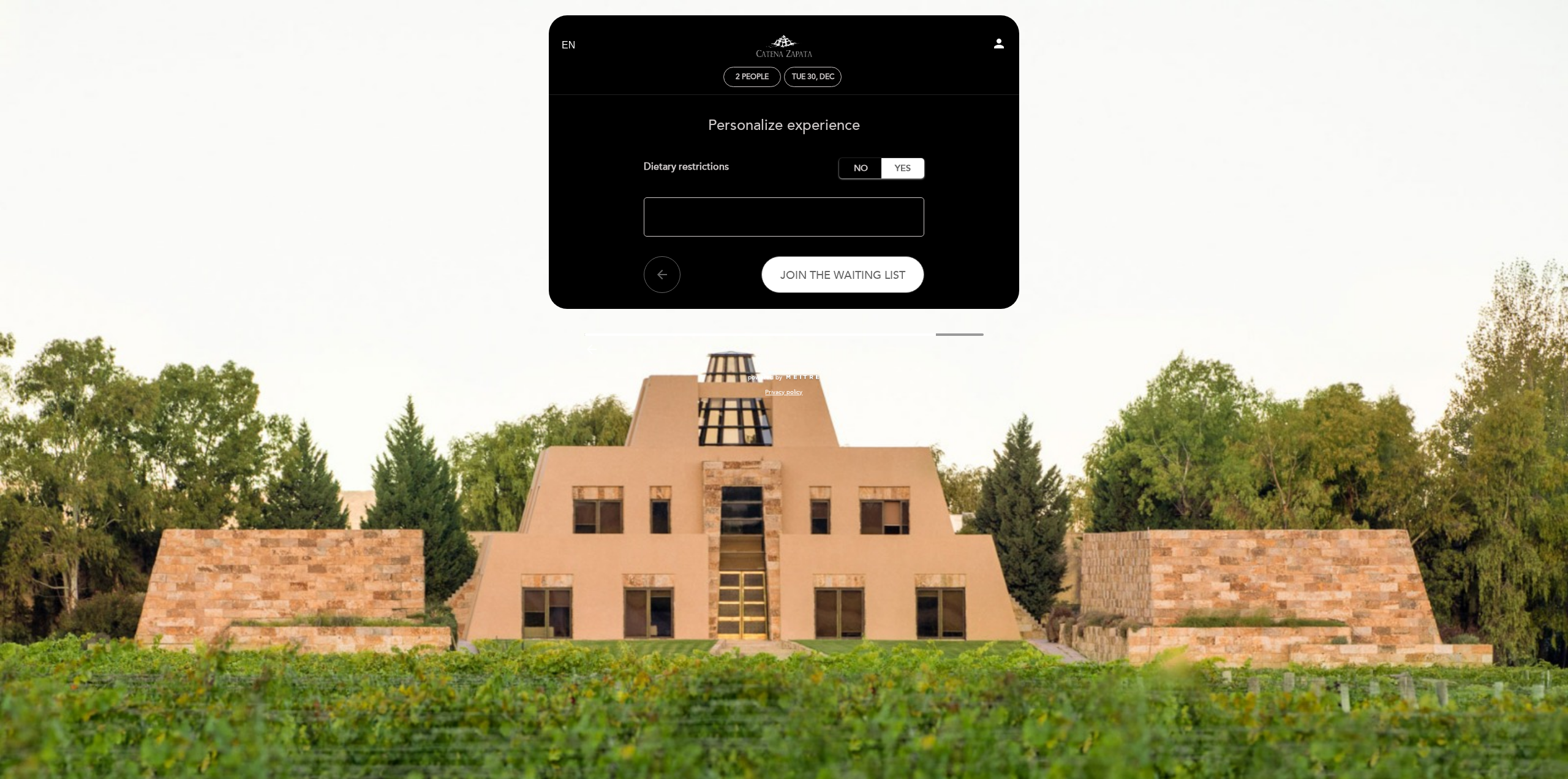
click at [794, 210] on textarea at bounding box center [784, 217] width 281 height 39
type textarea "My husband does not eat anything that lives / lived in water. (Not an allergy.)"
click at [845, 275] on span "Join the waiting list" at bounding box center [842, 274] width 125 height 13
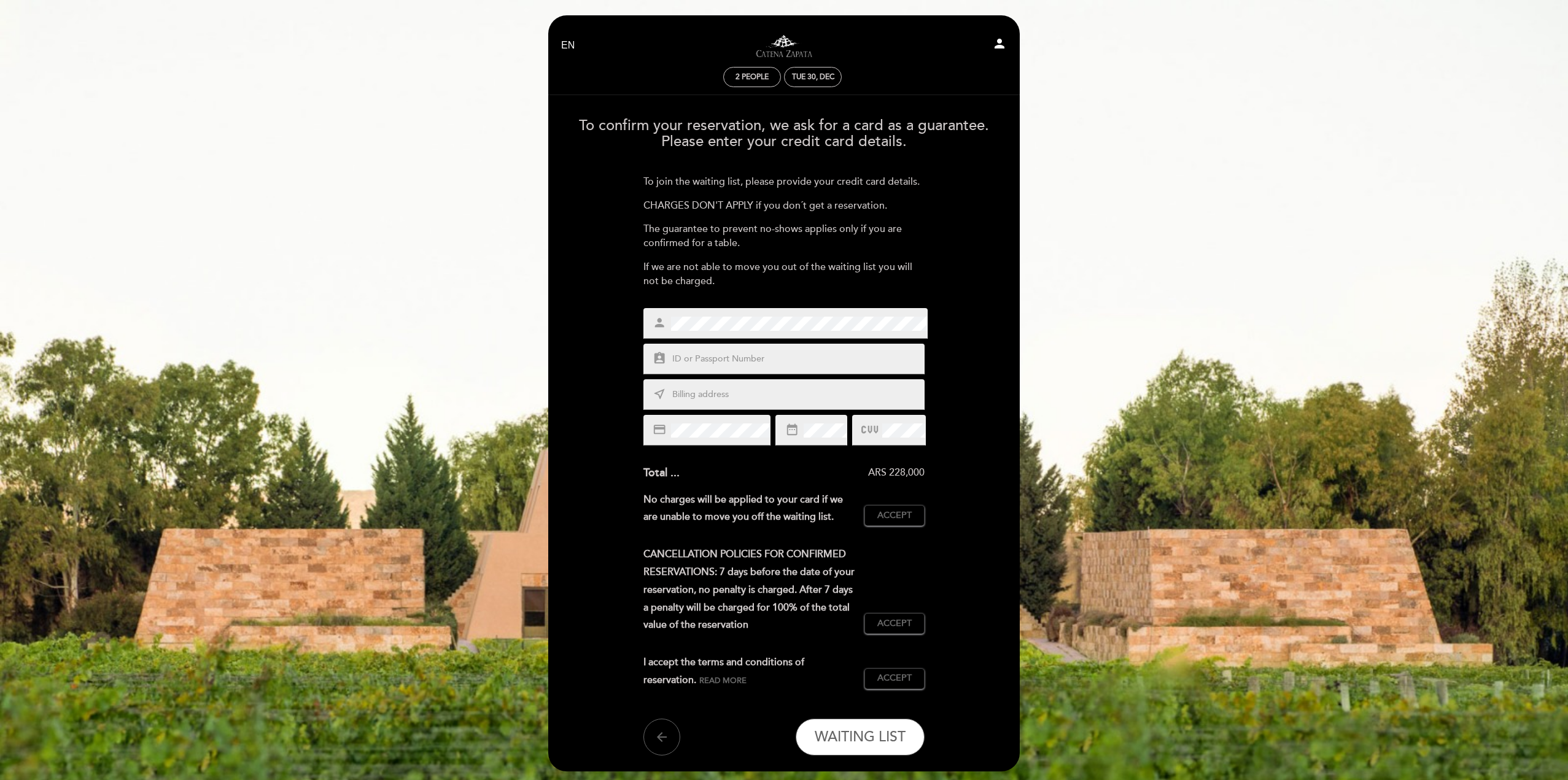
click at [718, 354] on input "text" at bounding box center [798, 360] width 255 height 14
click at [777, 395] on input "text" at bounding box center [798, 395] width 255 height 14
type input "[STREET_ADDRESS][US_STATE]"
click at [722, 361] on input "text" at bounding box center [798, 360] width 255 height 14
type input "680943383"
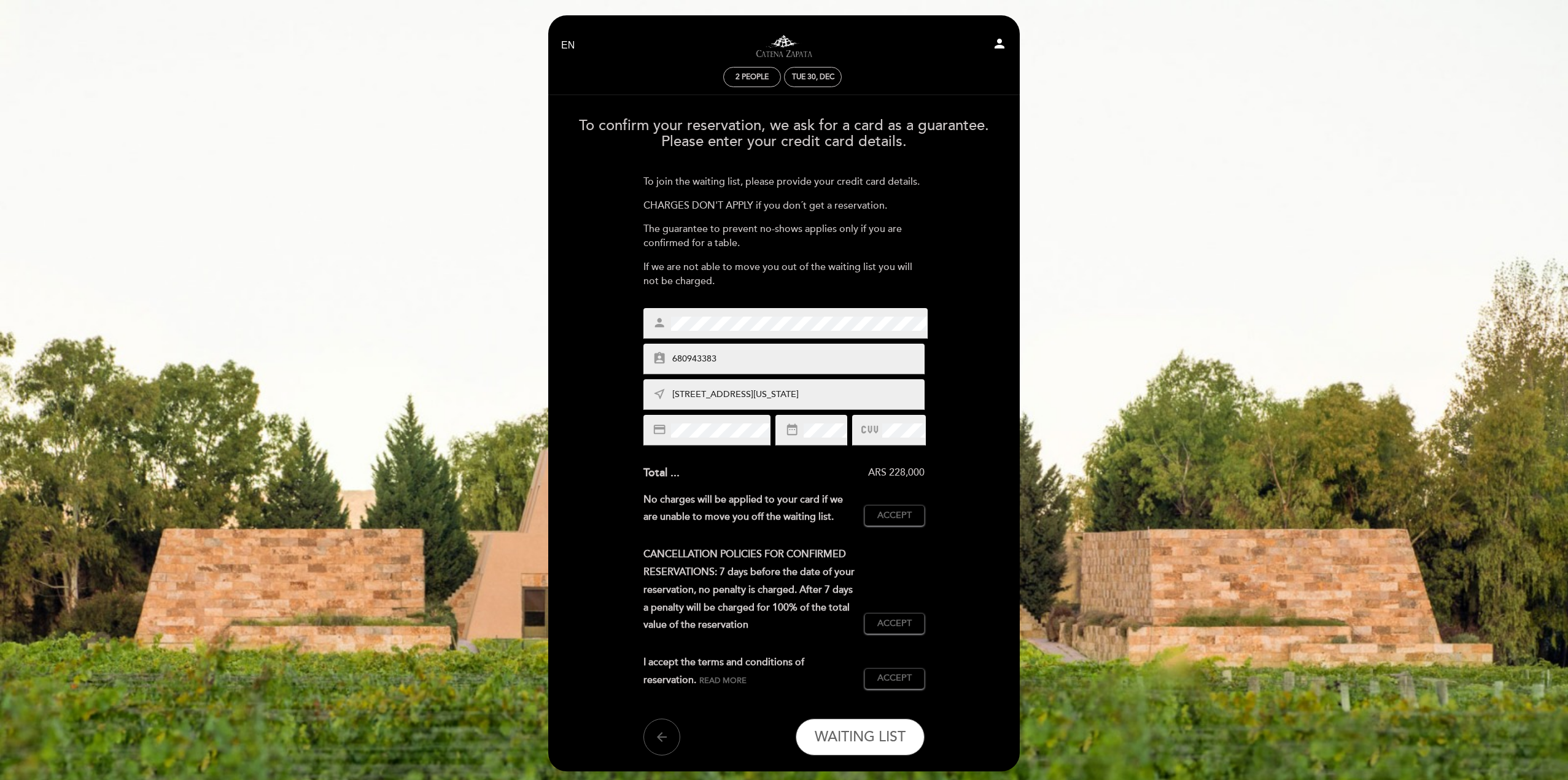
click at [869, 391] on input "[STREET_ADDRESS][US_STATE]" at bounding box center [798, 395] width 255 height 14
type input "[STREET_ADDRESS][US_STATE]"
click at [890, 513] on span "Accept" at bounding box center [894, 516] width 34 height 13
click at [893, 620] on span "Accept" at bounding box center [894, 623] width 34 height 13
click at [887, 676] on span "Accept" at bounding box center [894, 678] width 34 height 13
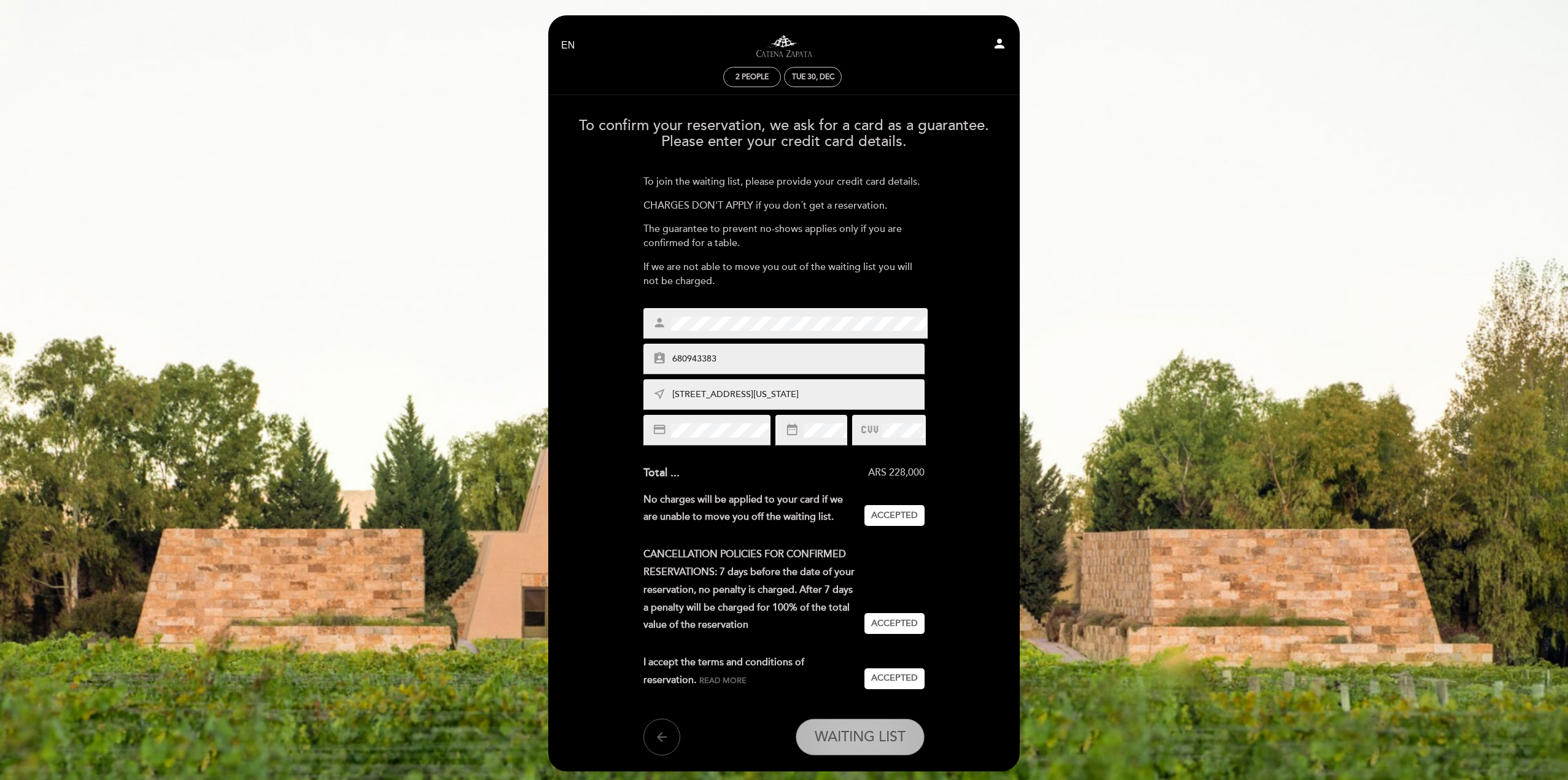
click at [876, 732] on span "WAITING LIST" at bounding box center [860, 737] width 91 height 17
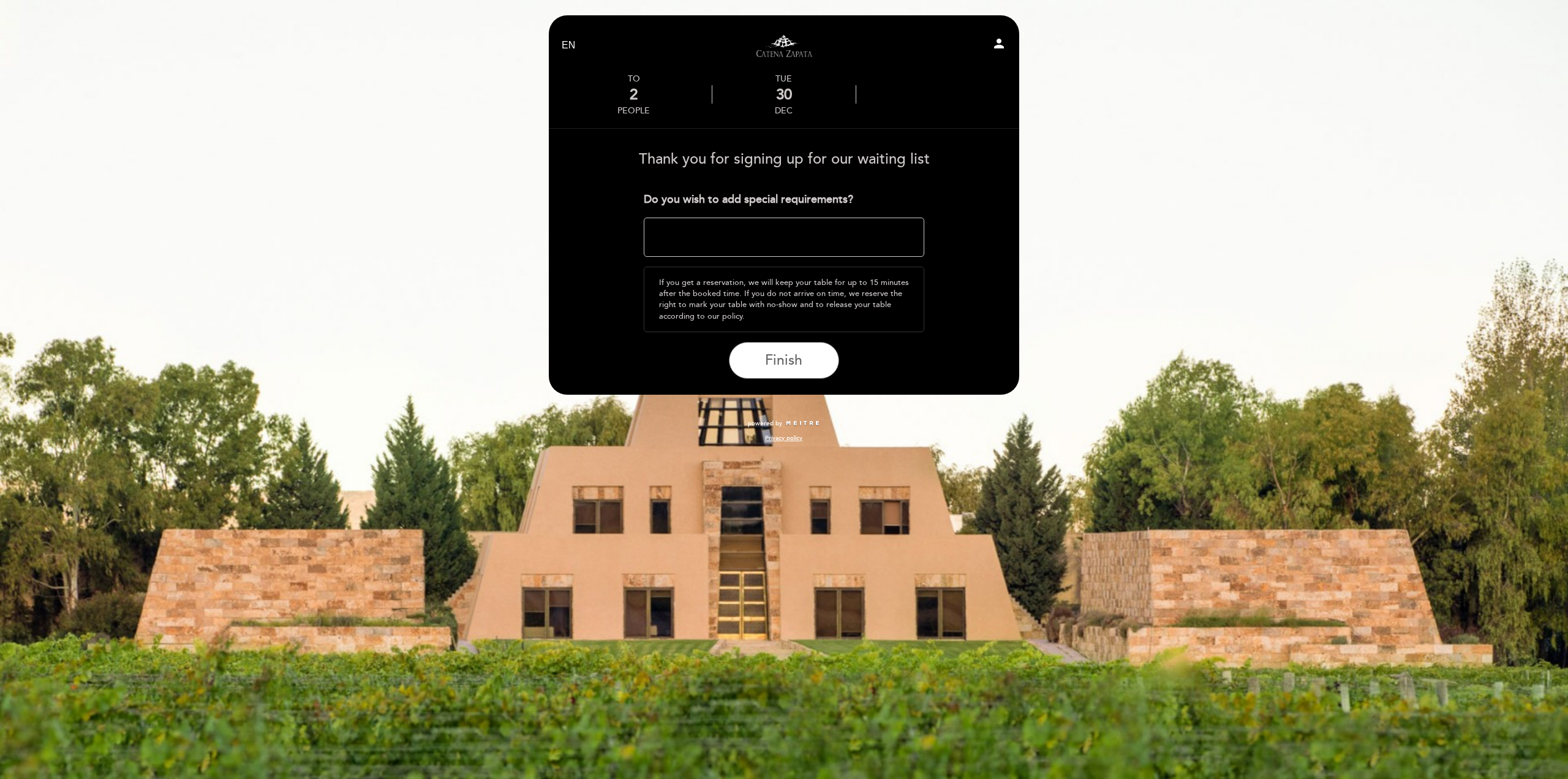
click at [720, 241] on textarea at bounding box center [784, 237] width 281 height 39
drag, startPoint x: 789, startPoint y: 221, endPoint x: 737, endPoint y: 249, distance: 59.1
click at [737, 249] on textarea at bounding box center [784, 237] width 281 height 39
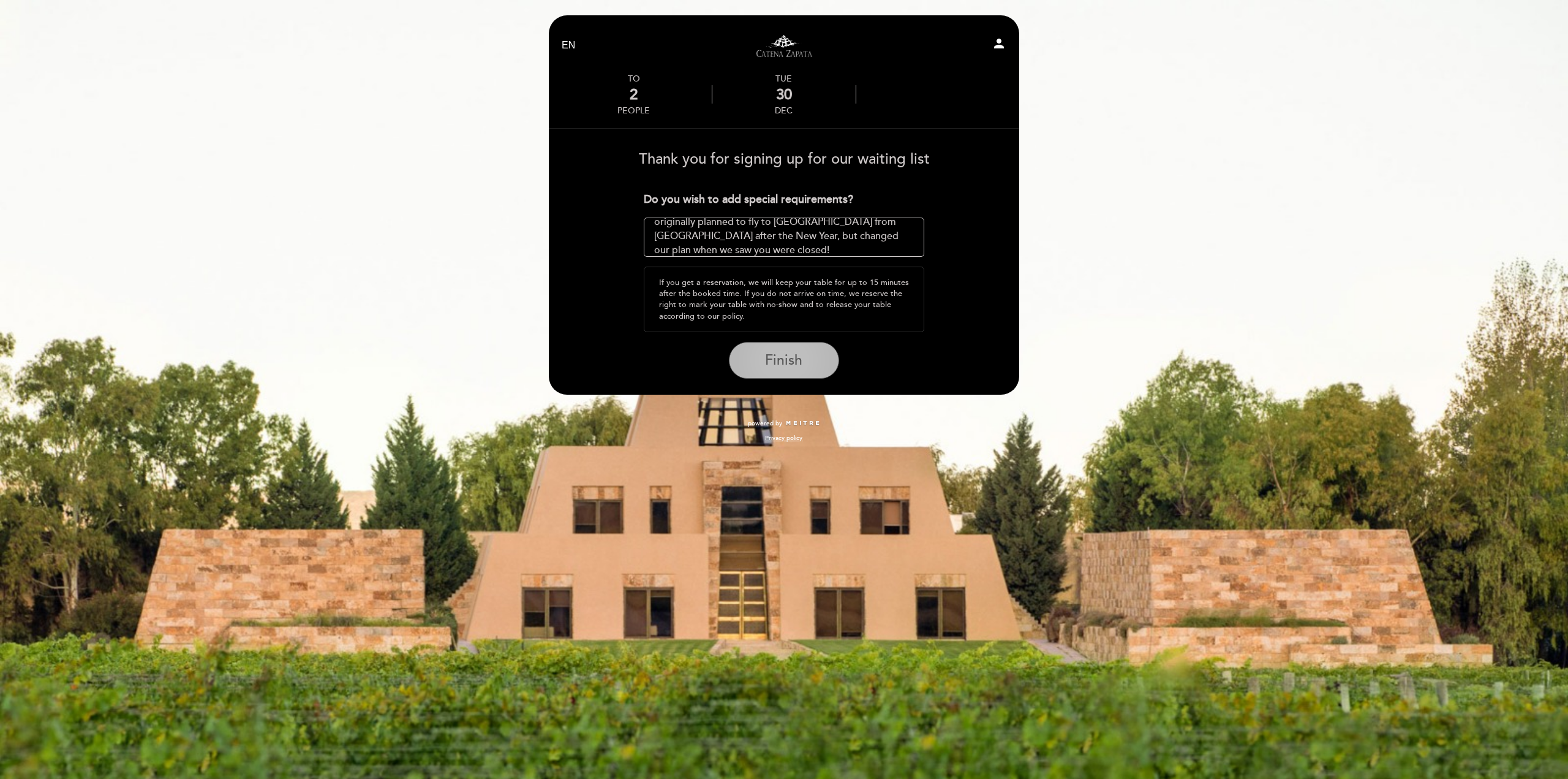
scroll to position [56, 0]
click at [733, 245] on textarea at bounding box center [784, 237] width 281 height 39
click at [803, 249] on textarea at bounding box center [784, 237] width 281 height 39
click at [841, 244] on textarea at bounding box center [784, 237] width 281 height 39
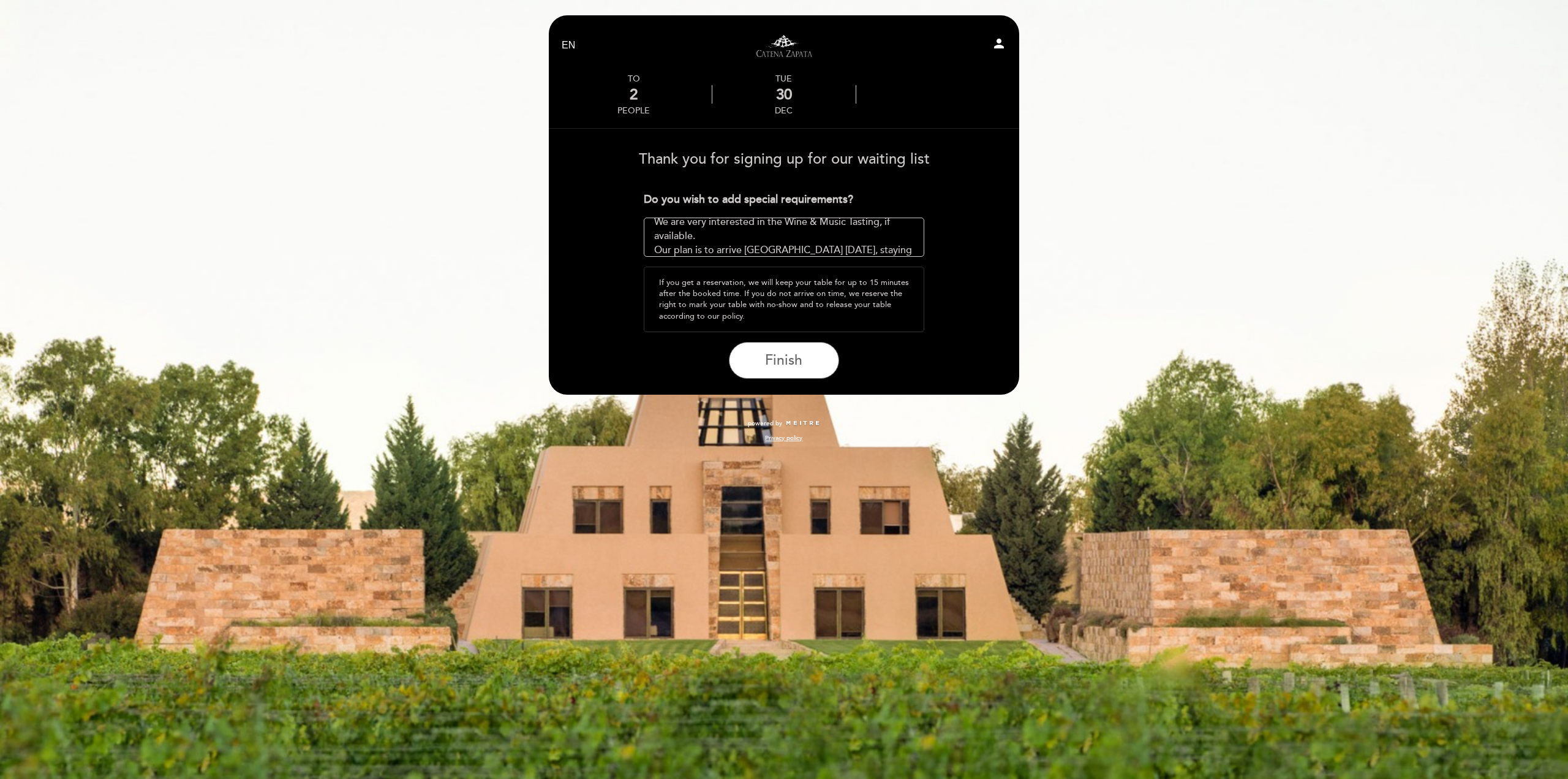
scroll to position [78, 0]
drag, startPoint x: 779, startPoint y: 366, endPoint x: 902, endPoint y: 238, distance: 177.5
click at [914, 241] on form "Thank you for signing up for our waiting list Do you wish to add special requir…" at bounding box center [784, 260] width 453 height 237
click at [788, 237] on textarea at bounding box center [784, 237] width 281 height 39
click at [793, 234] on textarea at bounding box center [784, 237] width 281 height 39
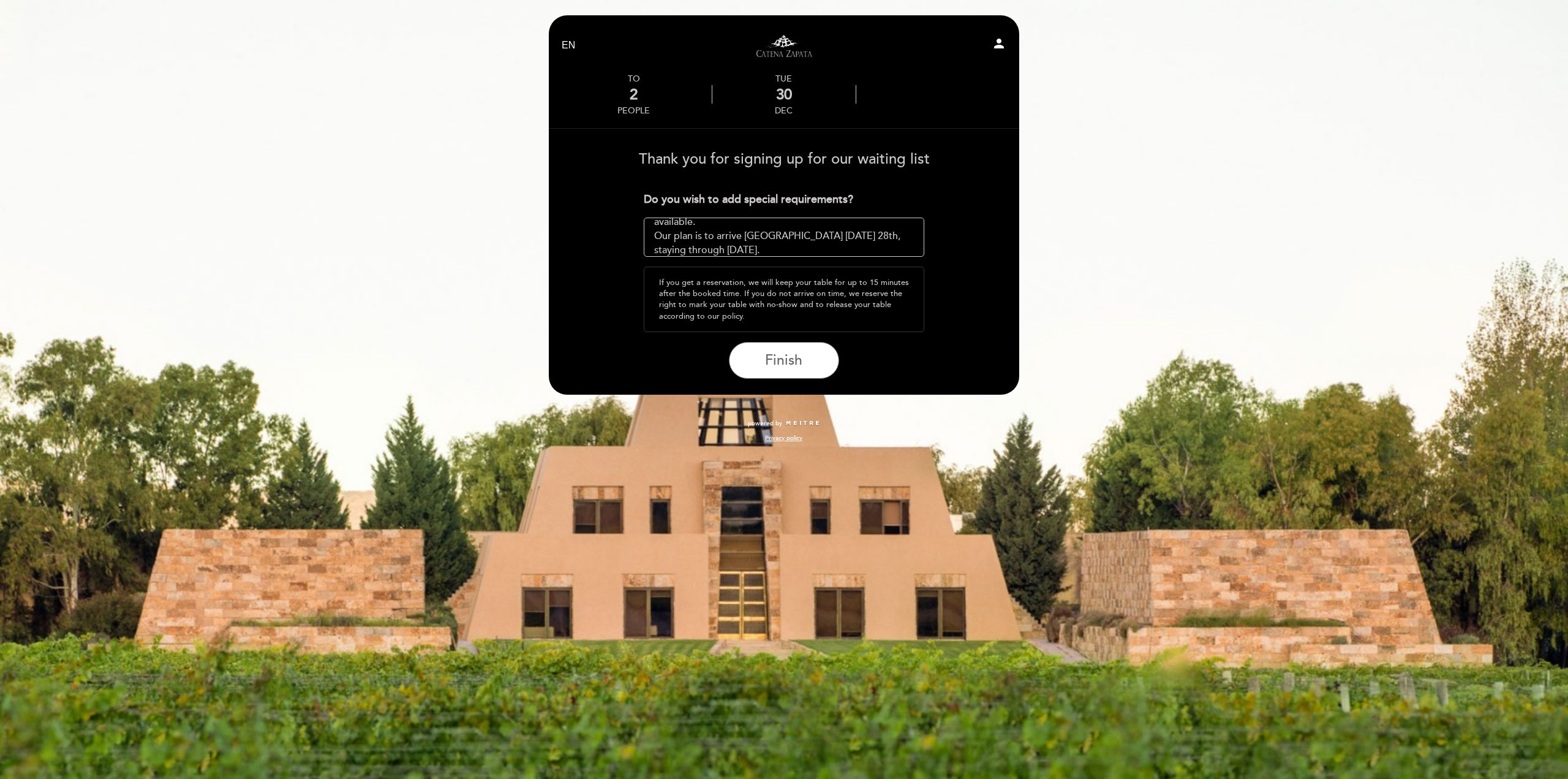
click at [844, 232] on textarea at bounding box center [784, 237] width 281 height 39
click at [798, 238] on textarea at bounding box center [784, 237] width 281 height 39
click at [806, 227] on textarea at bounding box center [784, 237] width 281 height 39
drag, startPoint x: 803, startPoint y: 234, endPoint x: 807, endPoint y: 246, distance: 12.6
click at [805, 234] on textarea at bounding box center [784, 237] width 281 height 39
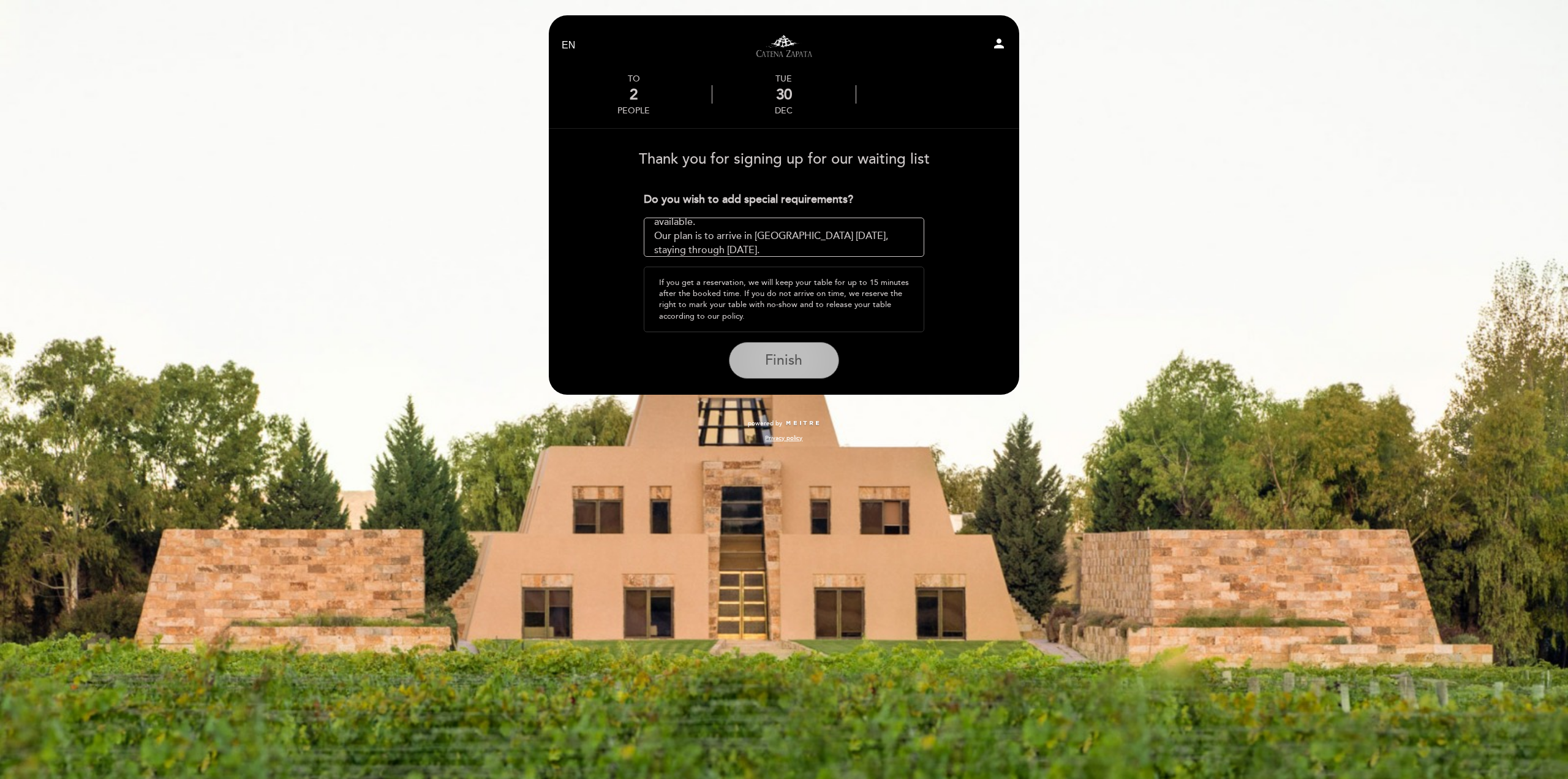
type textarea "I noted your winery seems to be closed in January. We originally planned to fly…"
click at [813, 358] on button "Finish" at bounding box center [784, 360] width 111 height 37
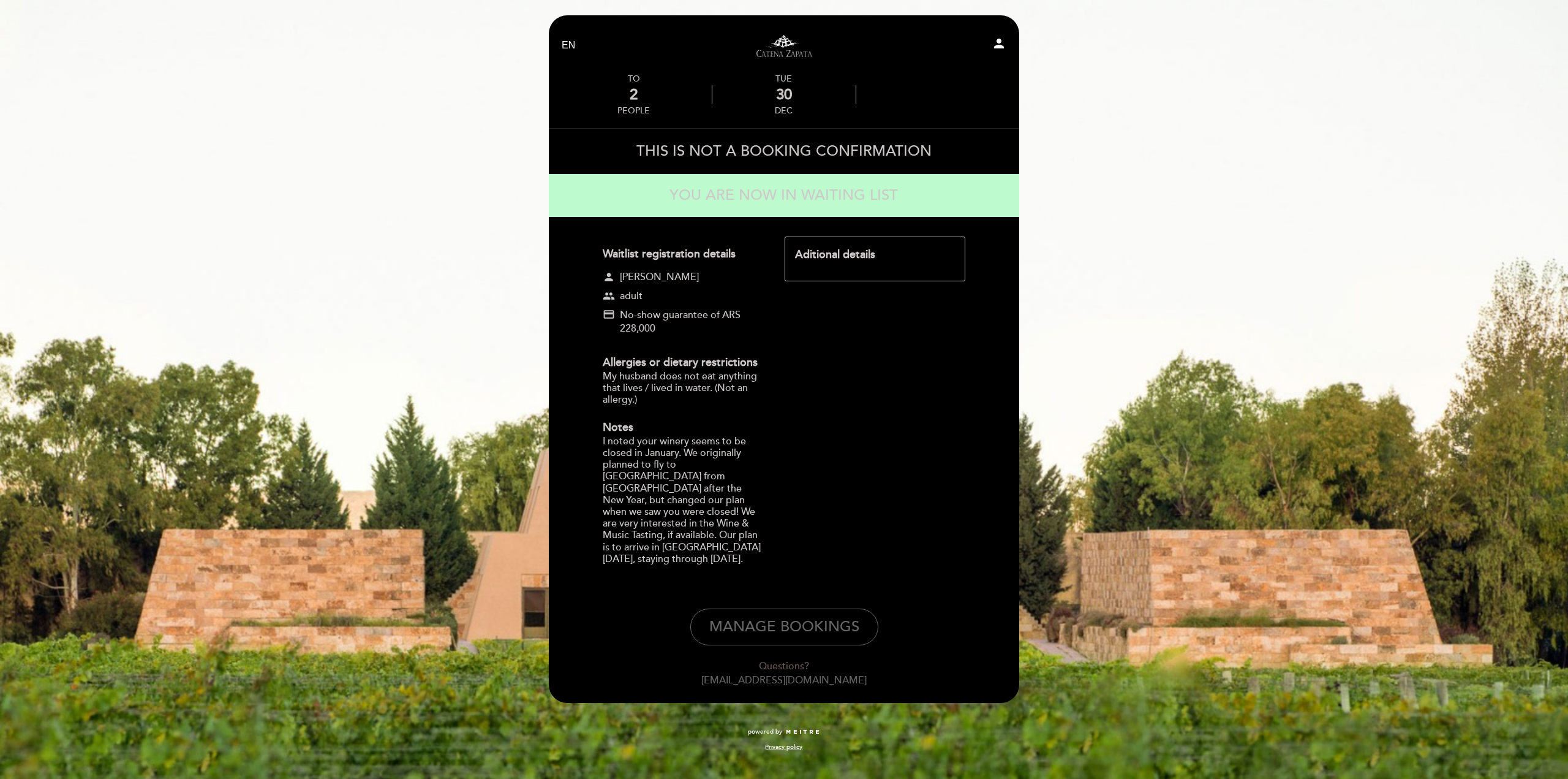
click at [997, 44] on icon "person" at bounding box center [999, 43] width 15 height 15
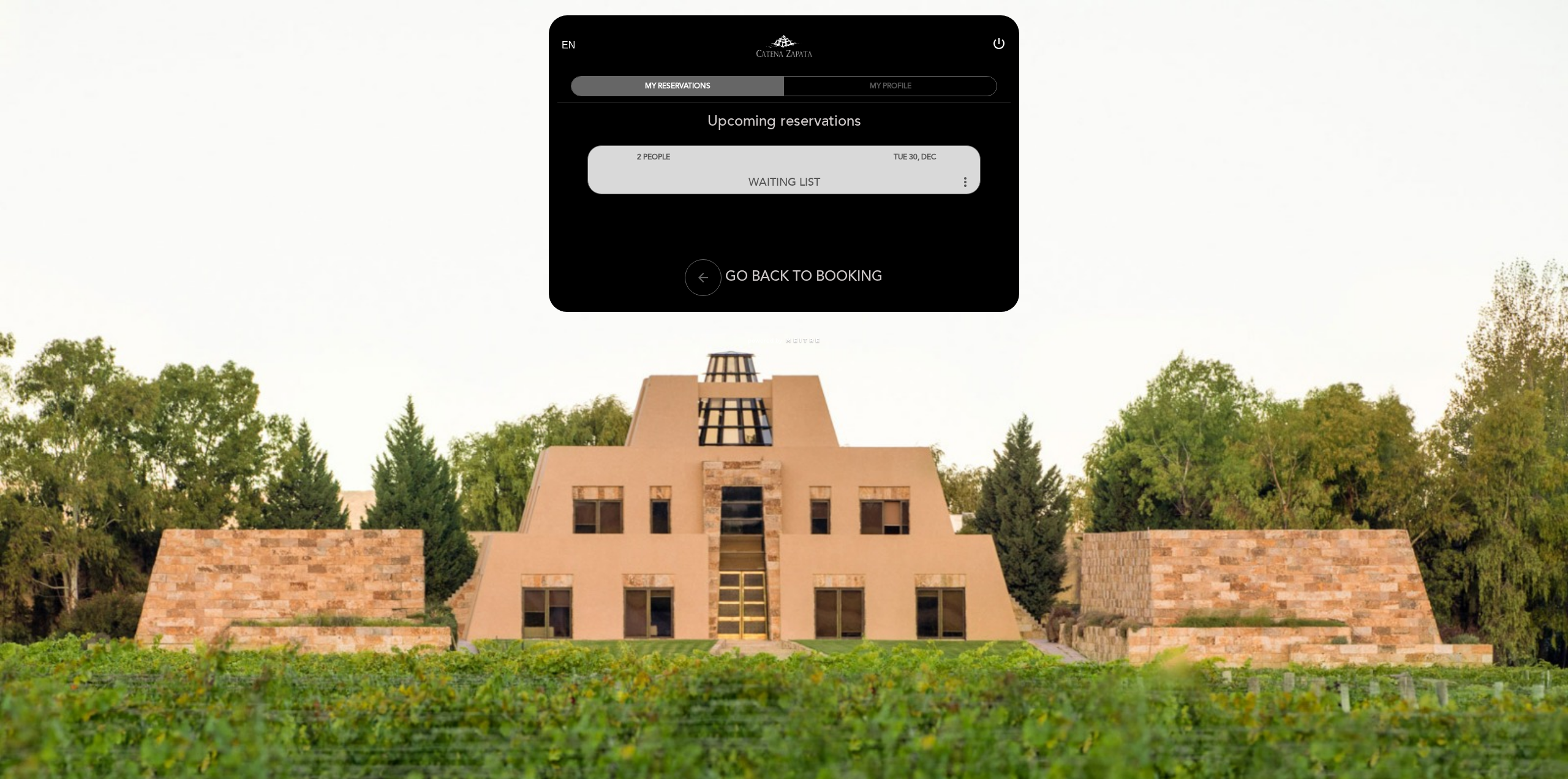
click at [885, 86] on div "MY PROFILE" at bounding box center [890, 86] width 213 height 19
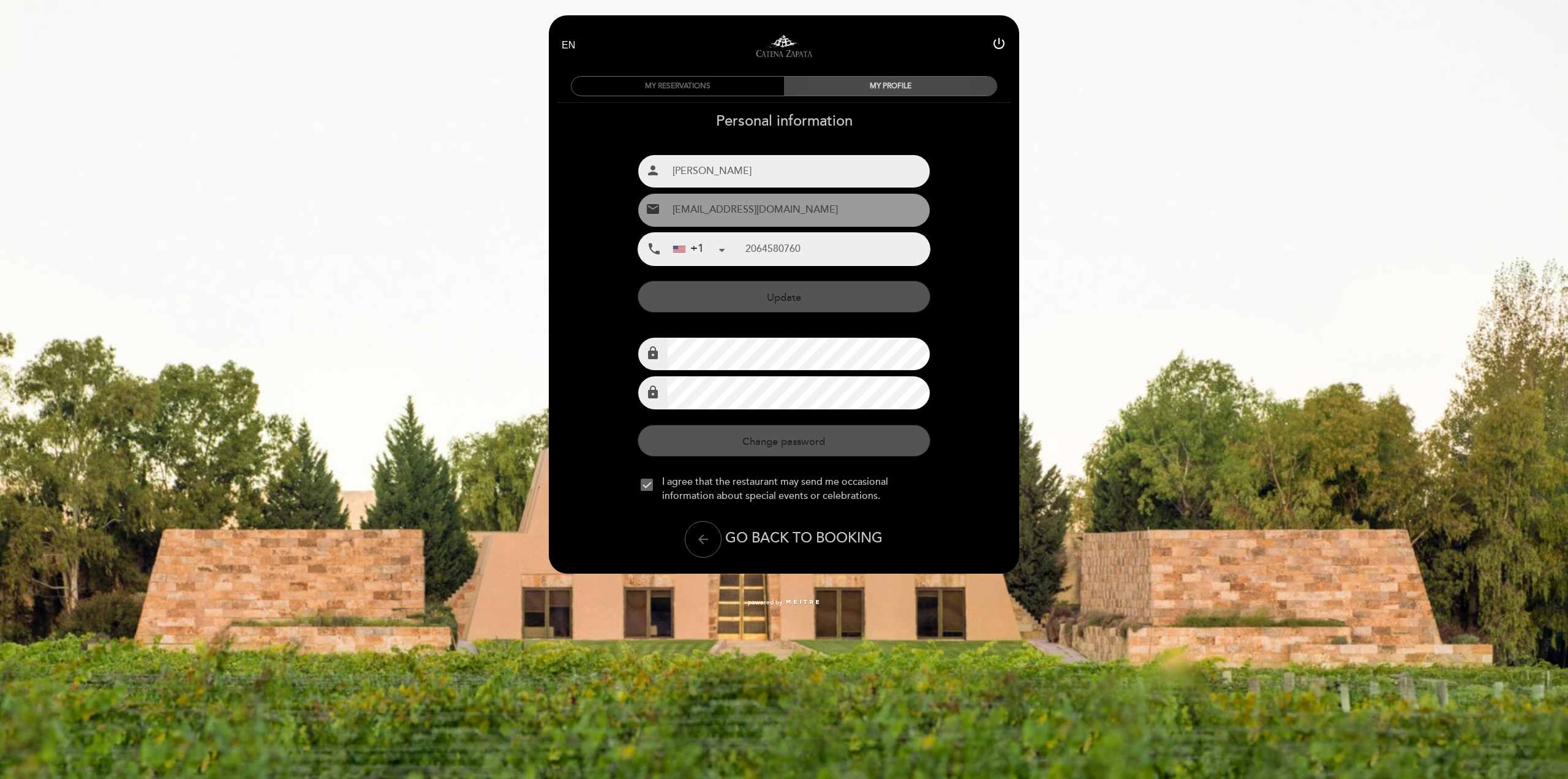
type input "[PHONE_NUMBER]"
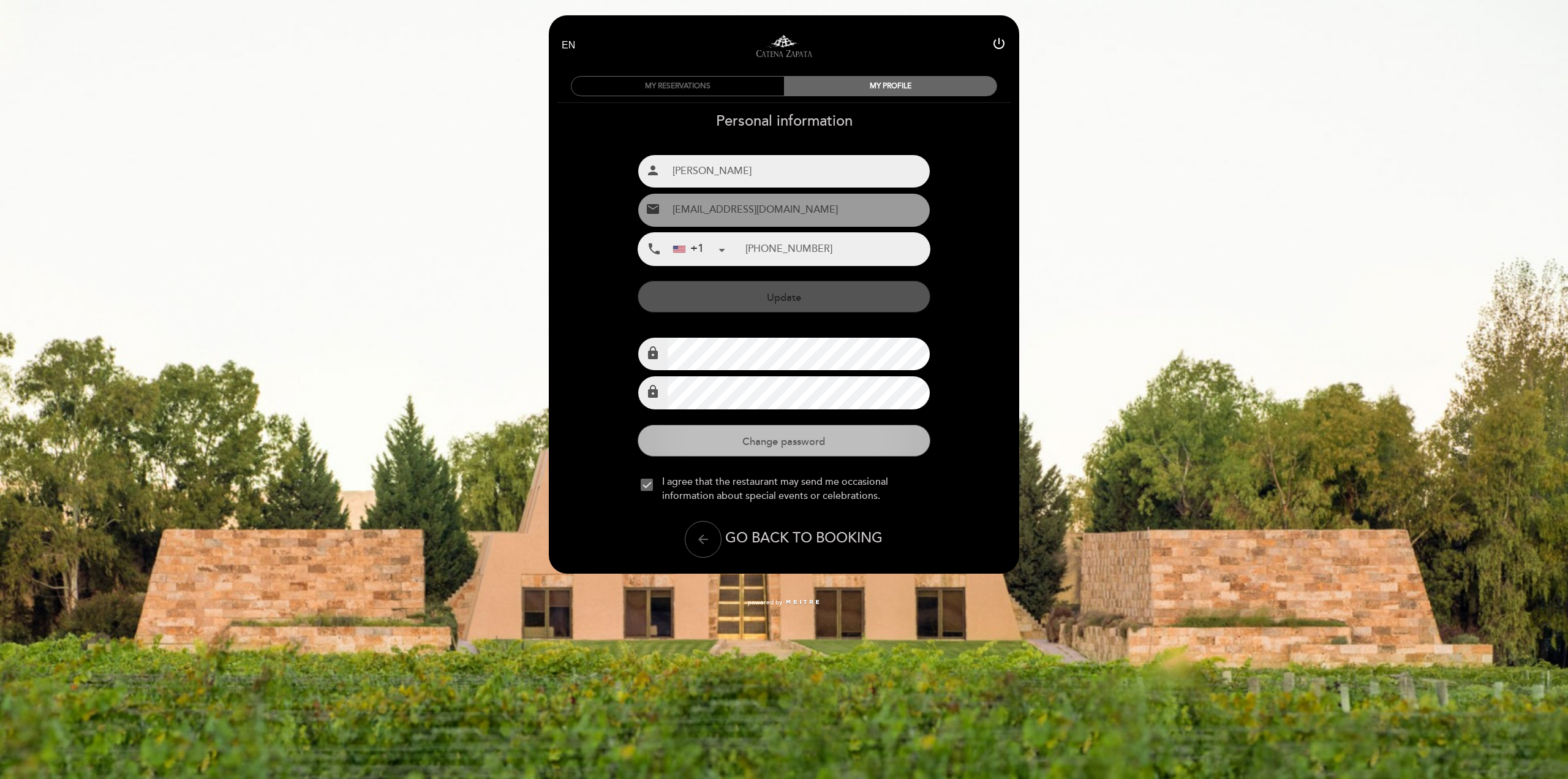
click at [800, 438] on button "Change password" at bounding box center [783, 440] width 292 height 32
click at [702, 538] on icon "arrow_back" at bounding box center [703, 539] width 15 height 15
